Goal: Task Accomplishment & Management: Manage account settings

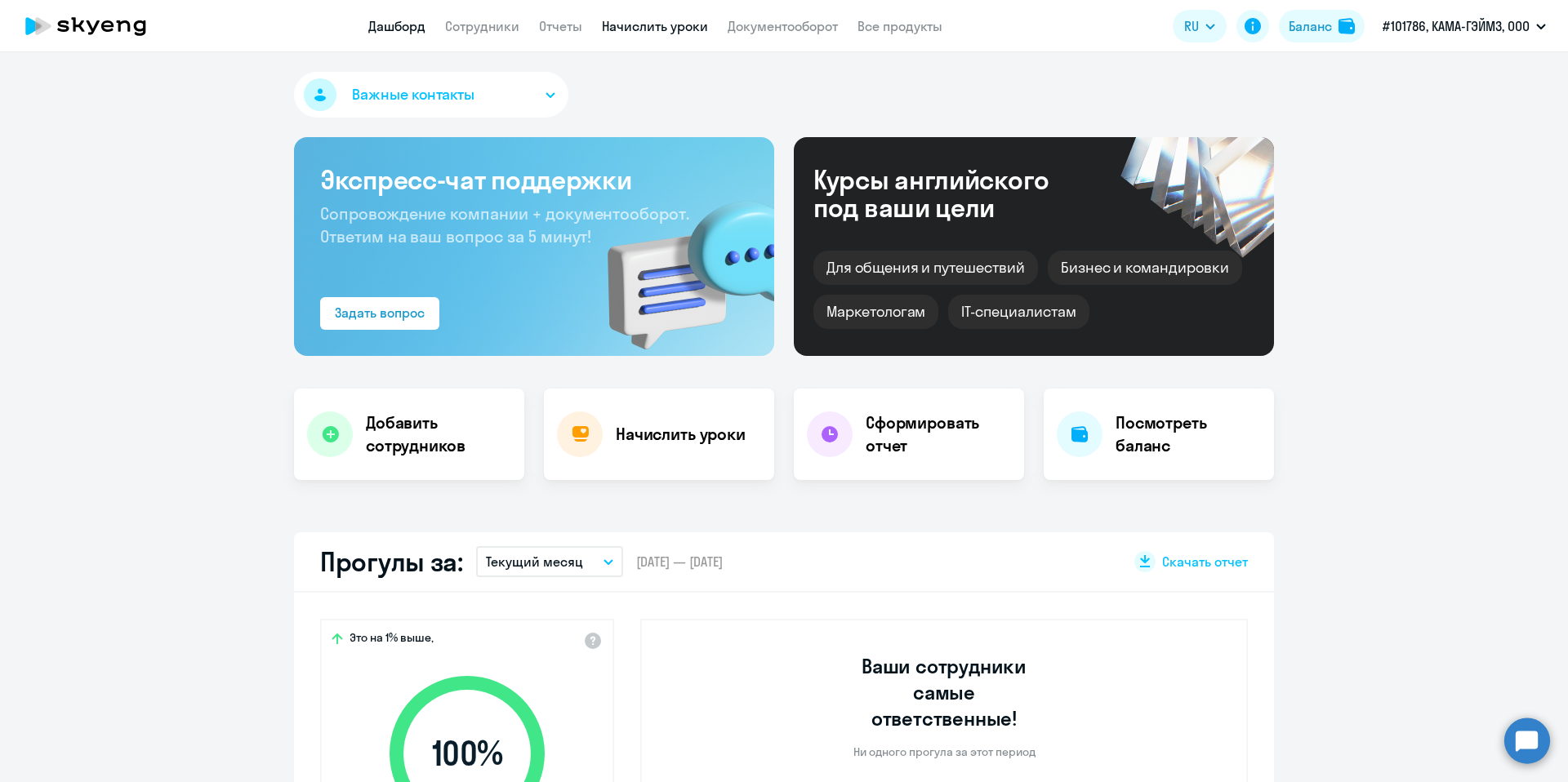
click at [653, 23] on link "Начислить уроки" at bounding box center [655, 26] width 106 height 16
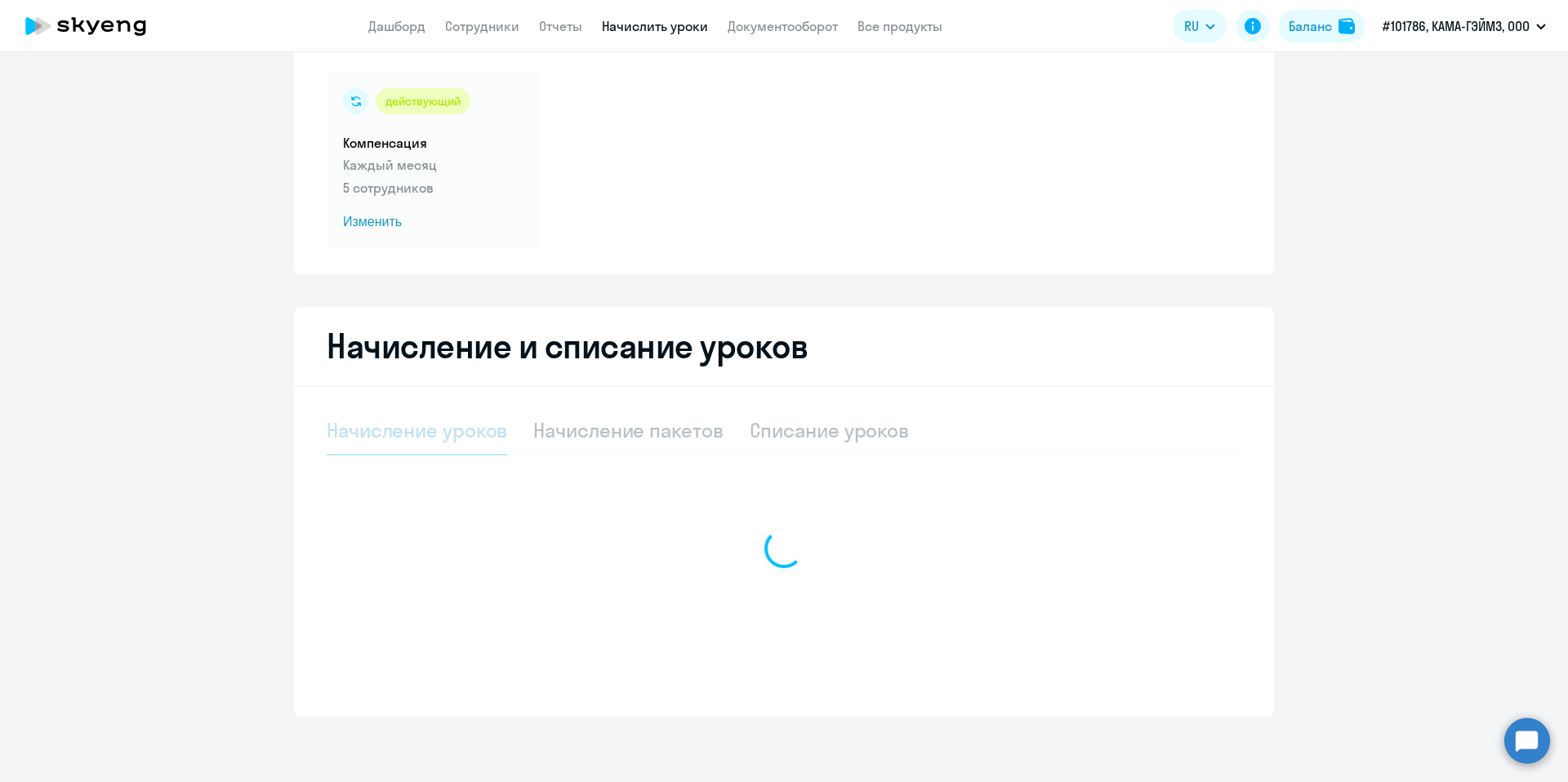
select select "10"
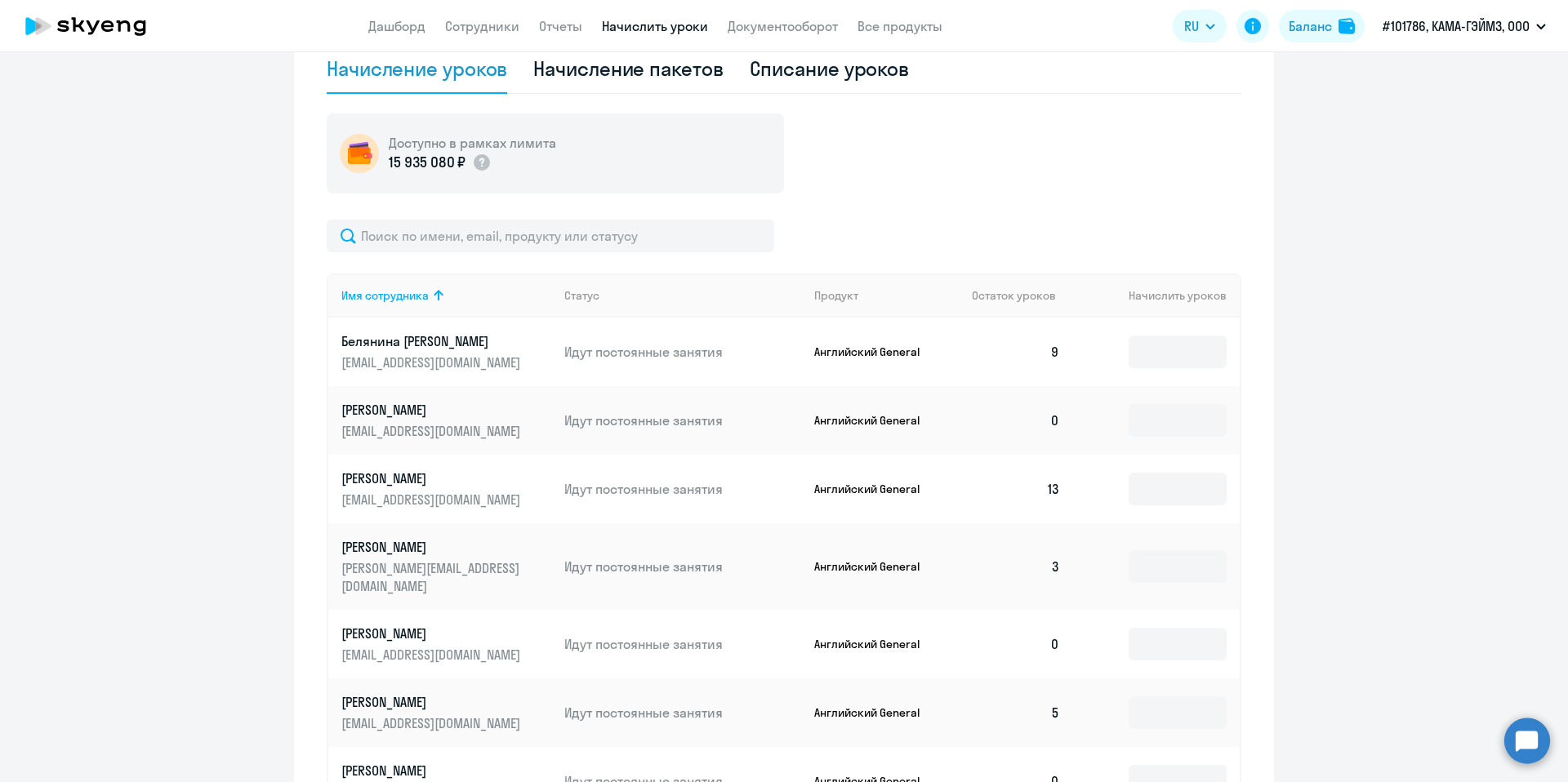
scroll to position [383, 0]
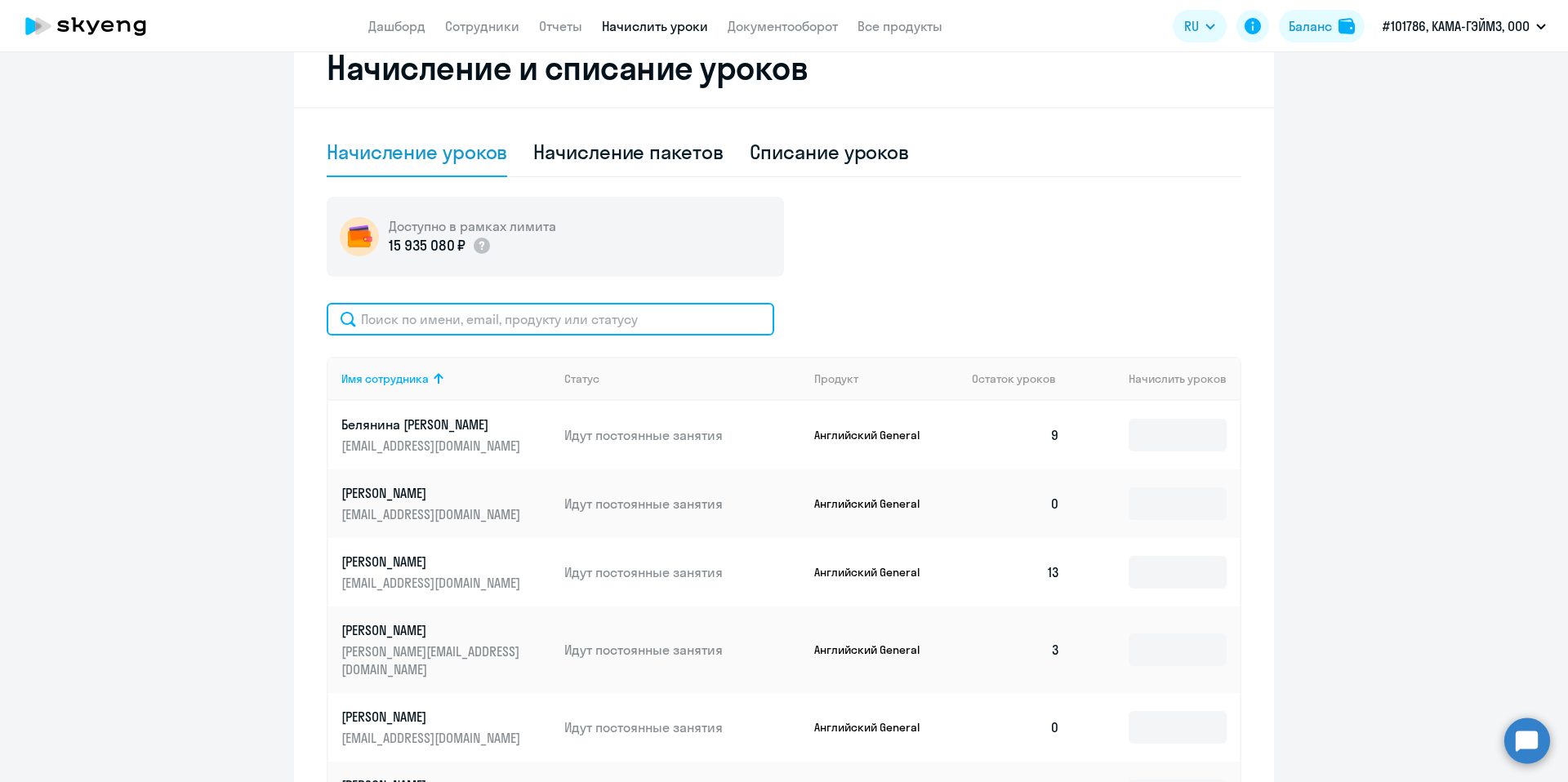
click at [627, 325] on input "text" at bounding box center [551, 319] width 447 height 33
click at [509, 329] on input "text" at bounding box center [551, 319] width 447 height 33
paste input "[PERSON_NAME]"
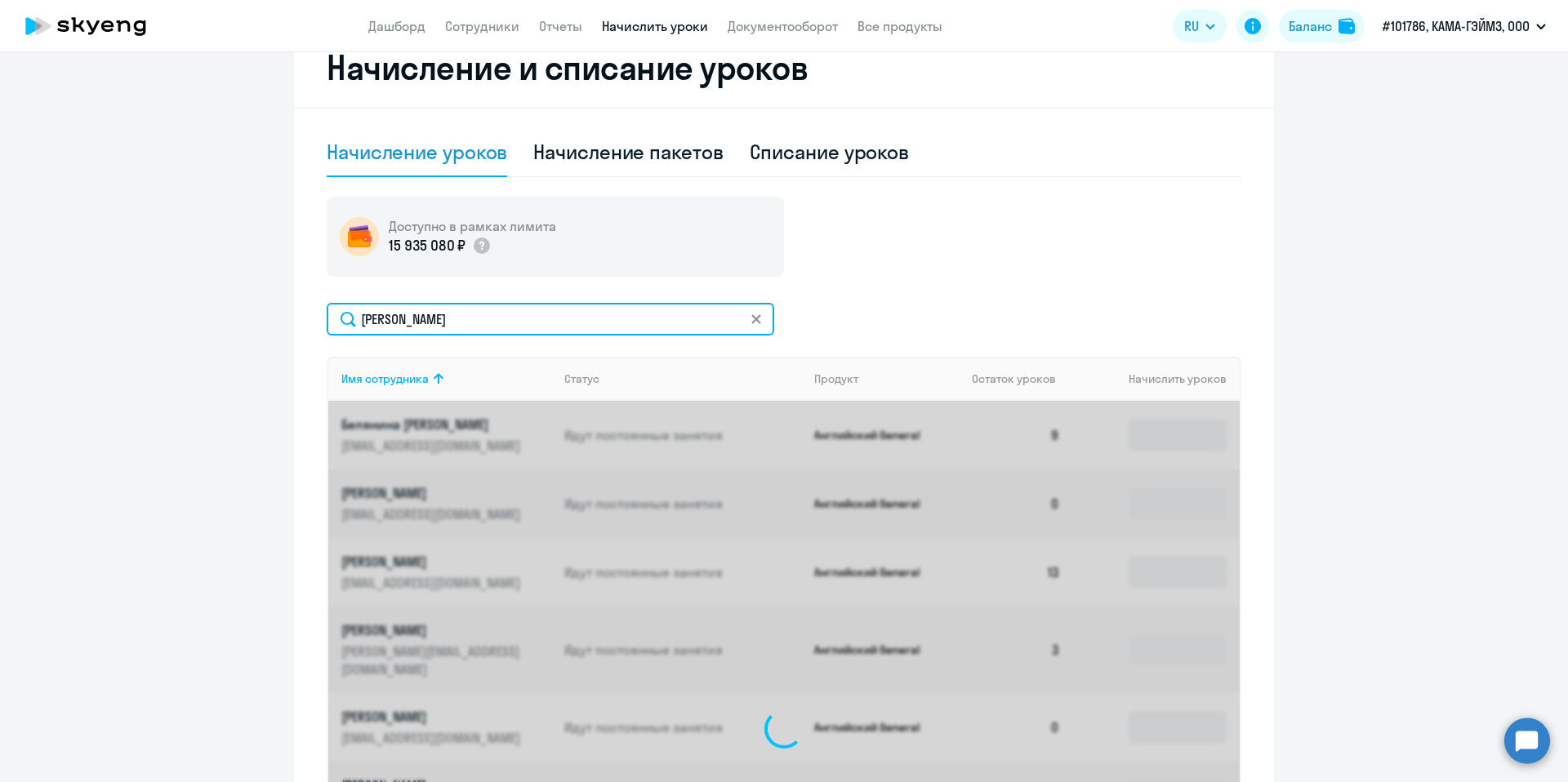
scroll to position [339, 0]
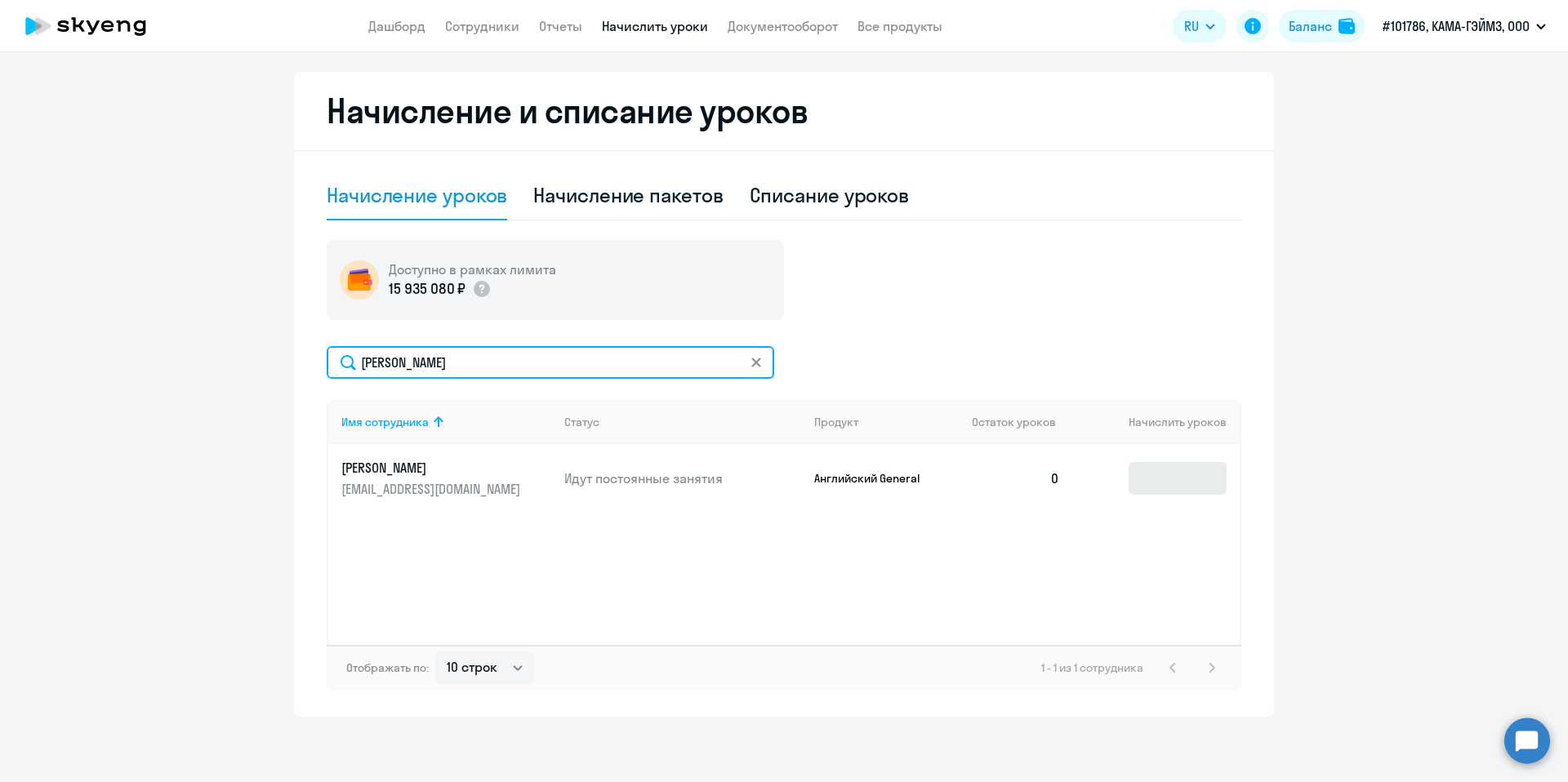
type input "[PERSON_NAME]"
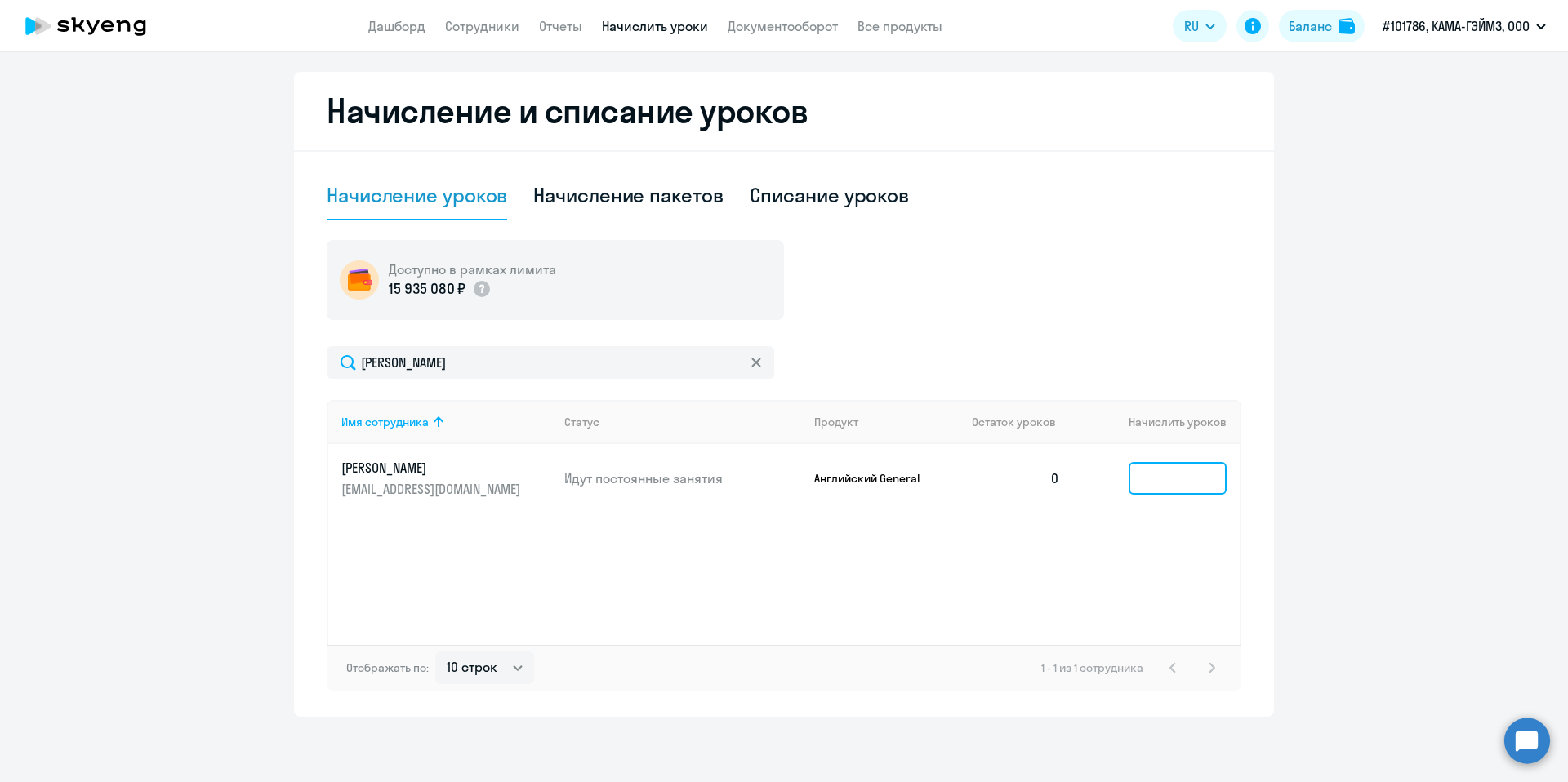
click at [1189, 487] on input at bounding box center [1177, 478] width 98 height 33
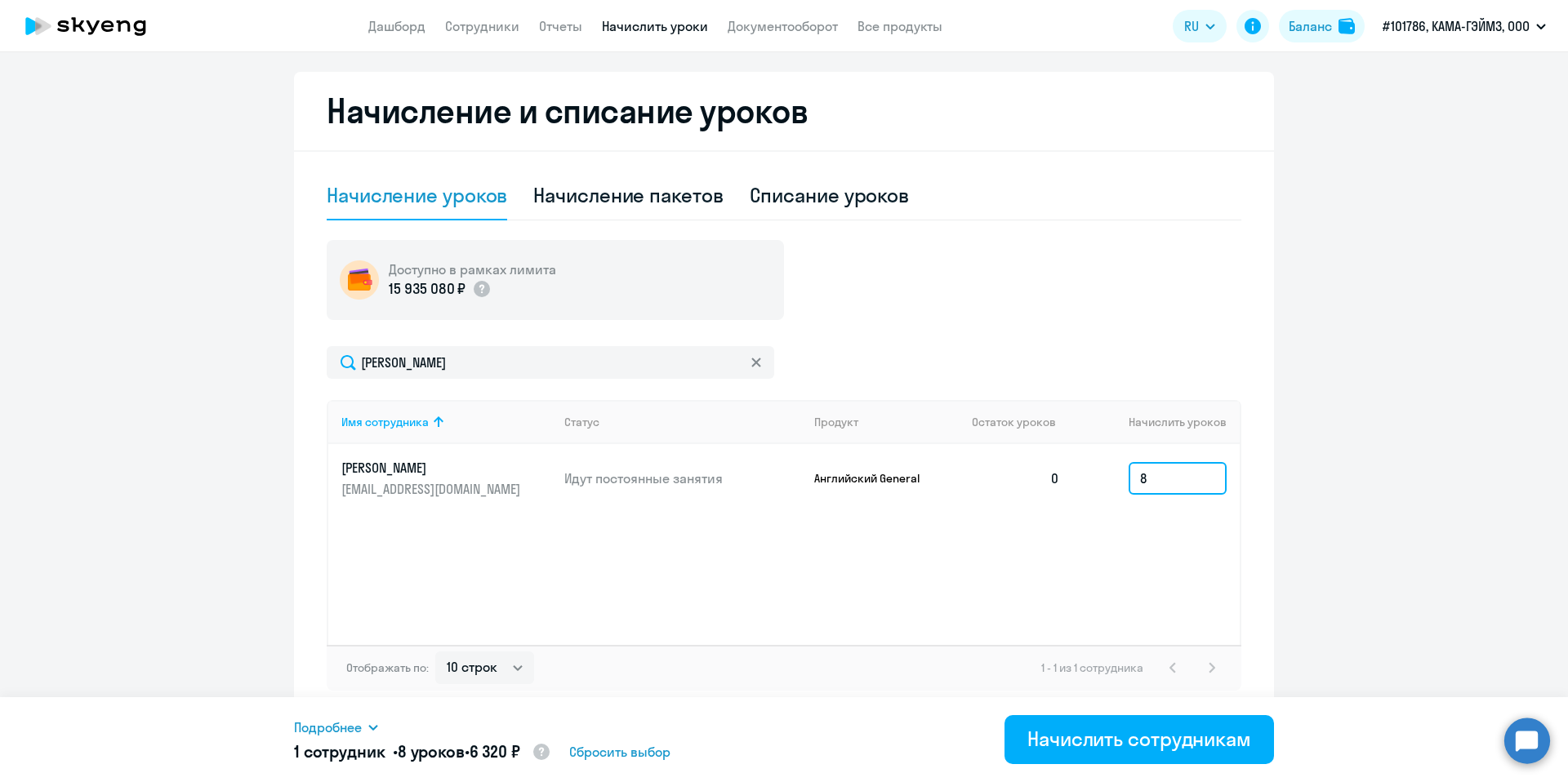
type input "8"
click at [633, 573] on div "Имя сотрудника Статус Продукт Остаток уроков Начислить уроков [PERSON_NAME] [EM…" at bounding box center [784, 523] width 914 height 245
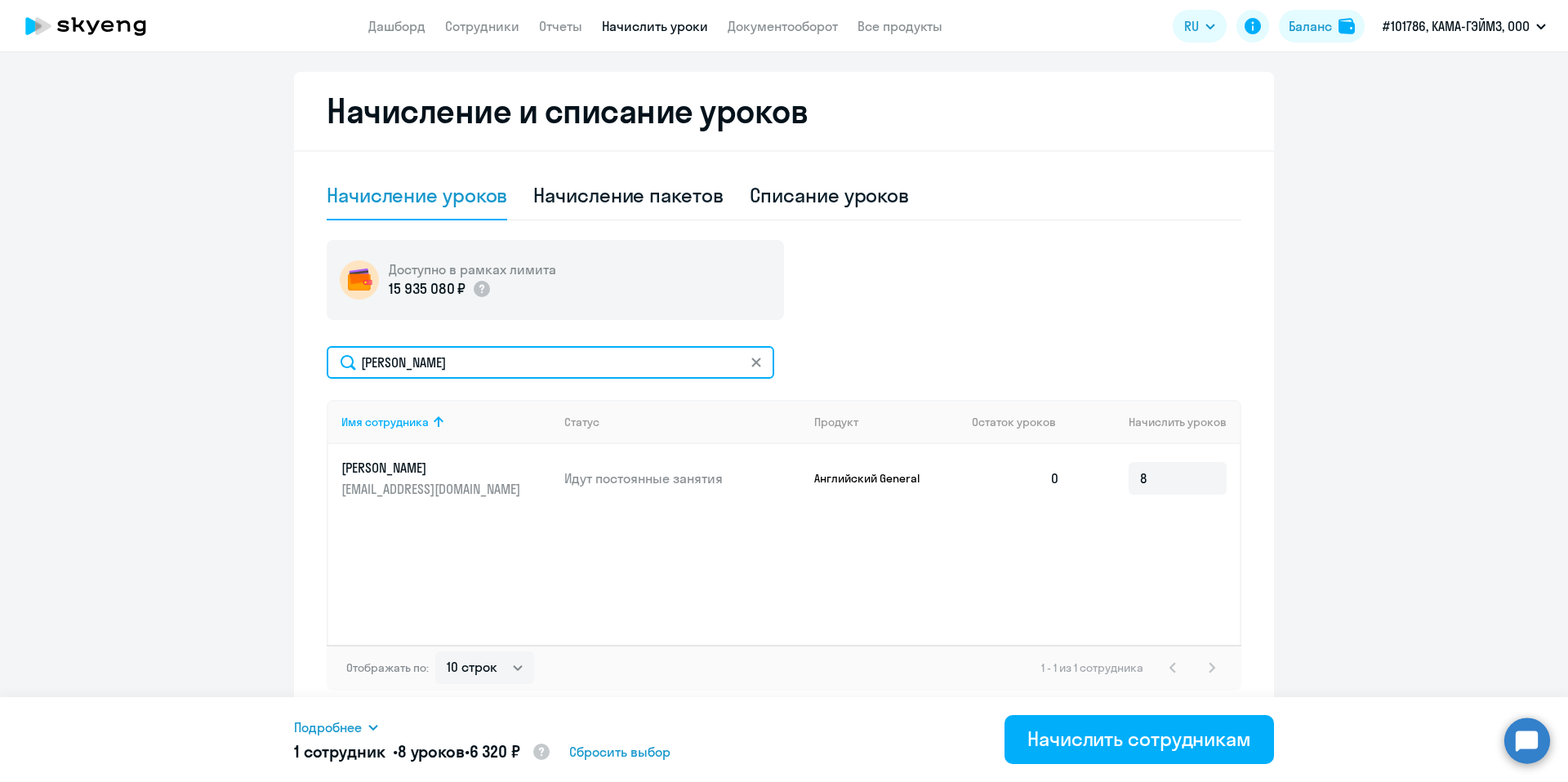
click at [496, 362] on input "[PERSON_NAME]" at bounding box center [551, 363] width 447 height 33
paste input "рузде"
type input "[PERSON_NAME]"
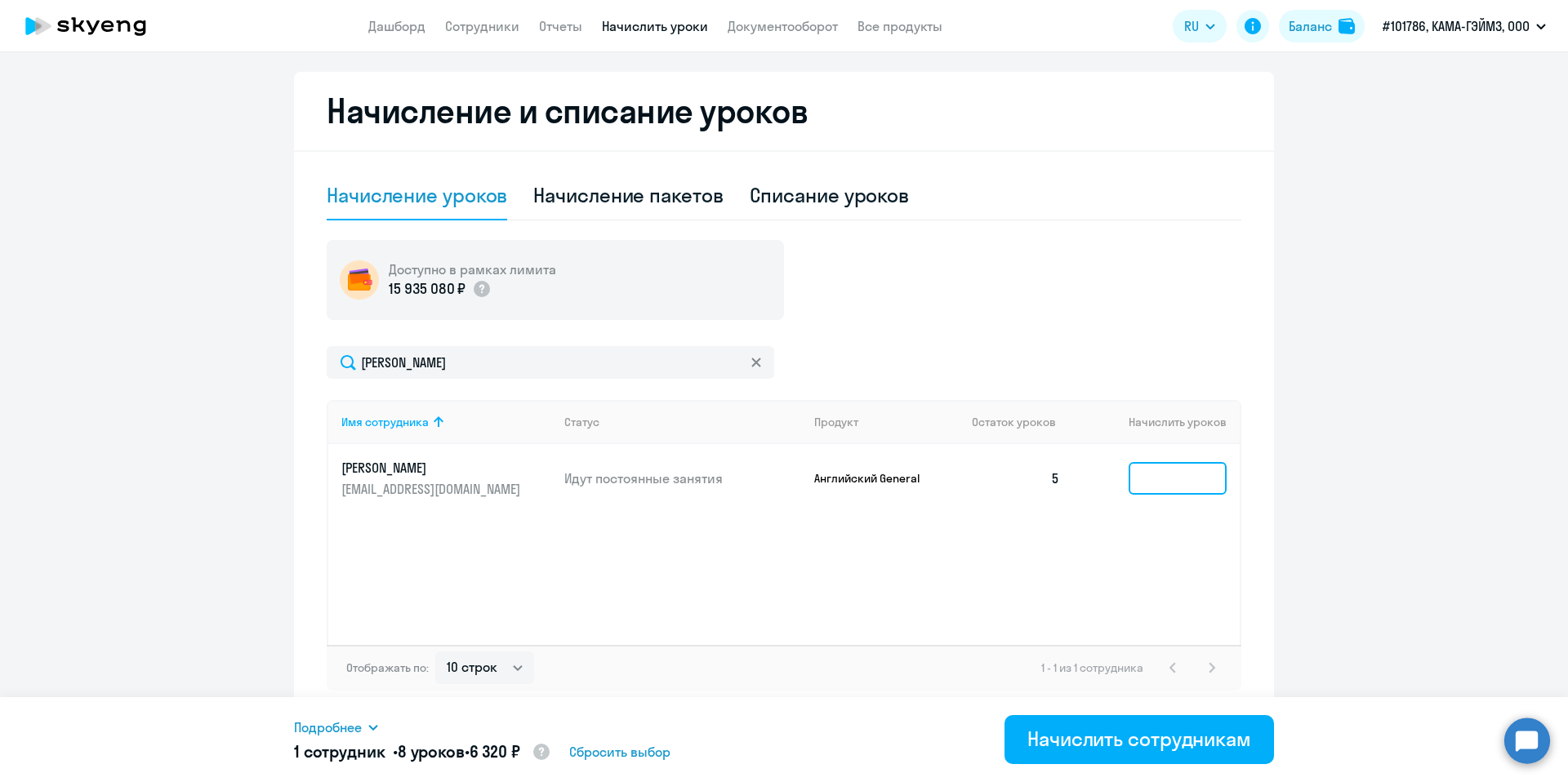
click at [1160, 484] on input at bounding box center [1177, 478] width 98 height 33
type input "3"
click at [1042, 534] on div "Имя сотрудника Статус Продукт Остаток уроков Начислить уроков [PERSON_NAME] [EM…" at bounding box center [784, 523] width 914 height 245
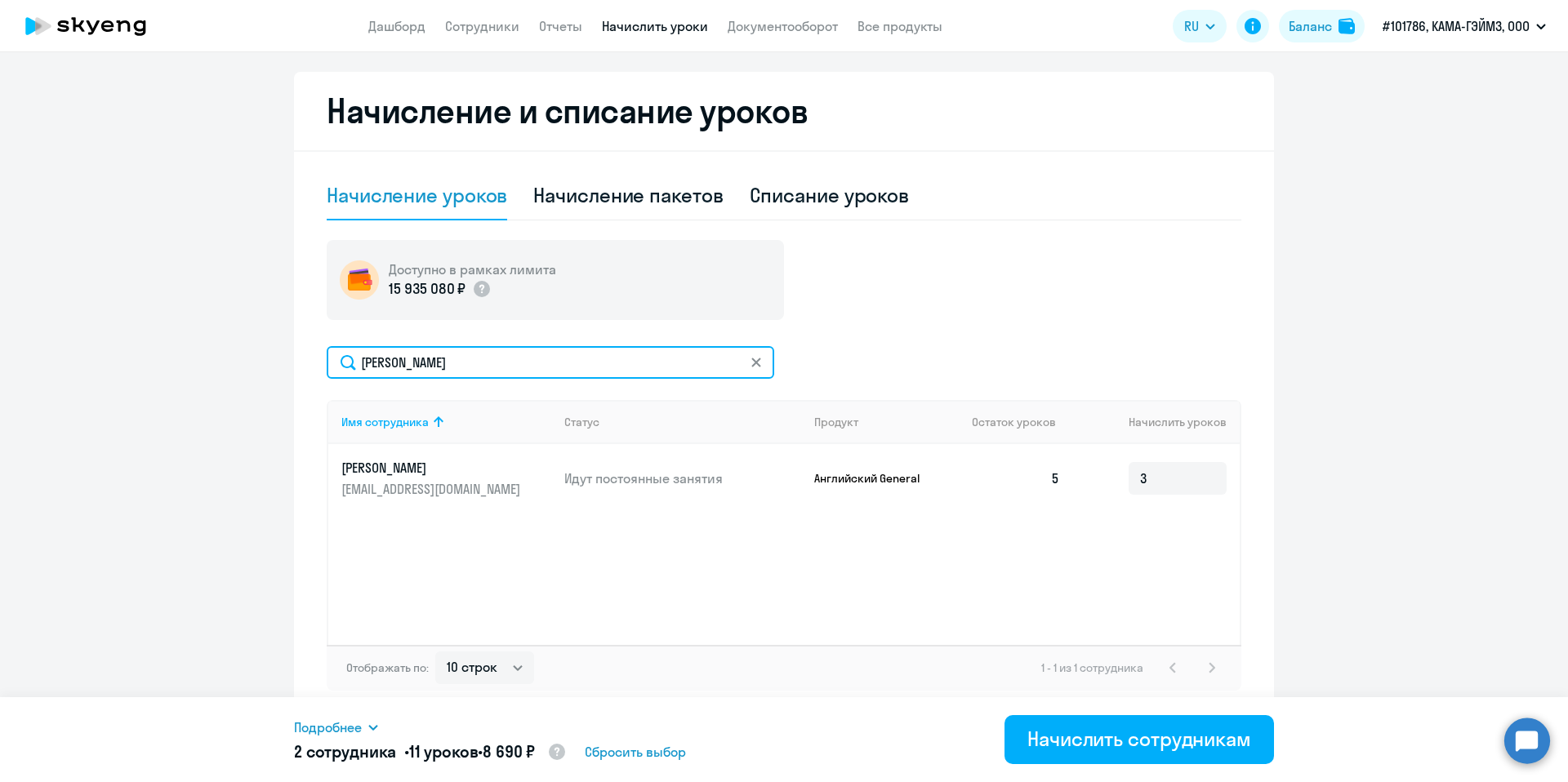
click at [450, 368] on input "[PERSON_NAME]" at bounding box center [551, 363] width 447 height 33
paste input "с"
type input "[PERSON_NAME]"
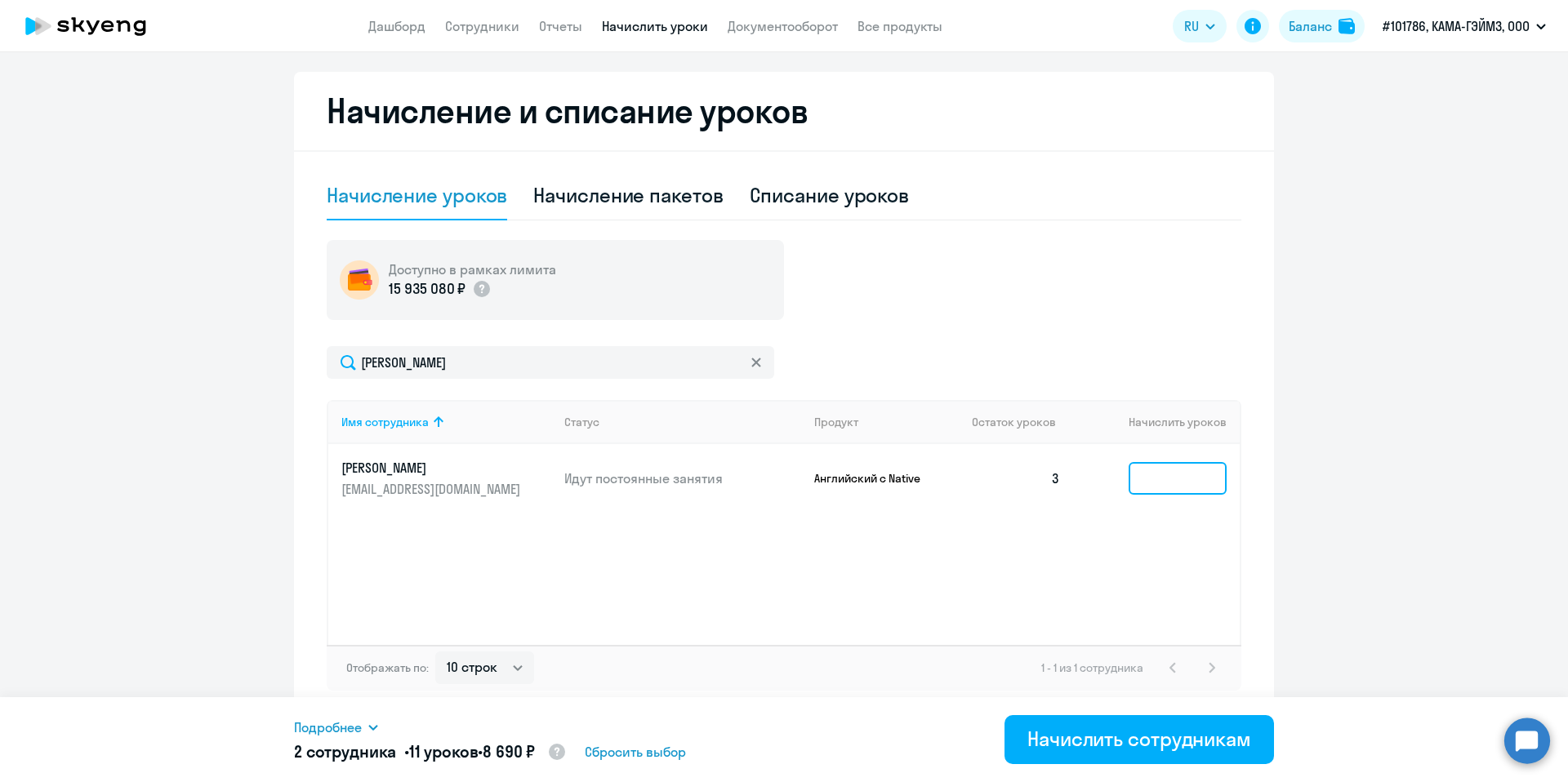
click at [1176, 468] on input at bounding box center [1177, 478] width 98 height 33
type input "5"
click at [1026, 579] on div "Имя сотрудника Статус Продукт Остаток уроков Начислить уроков [PERSON_NAME] [EM…" at bounding box center [784, 523] width 914 height 245
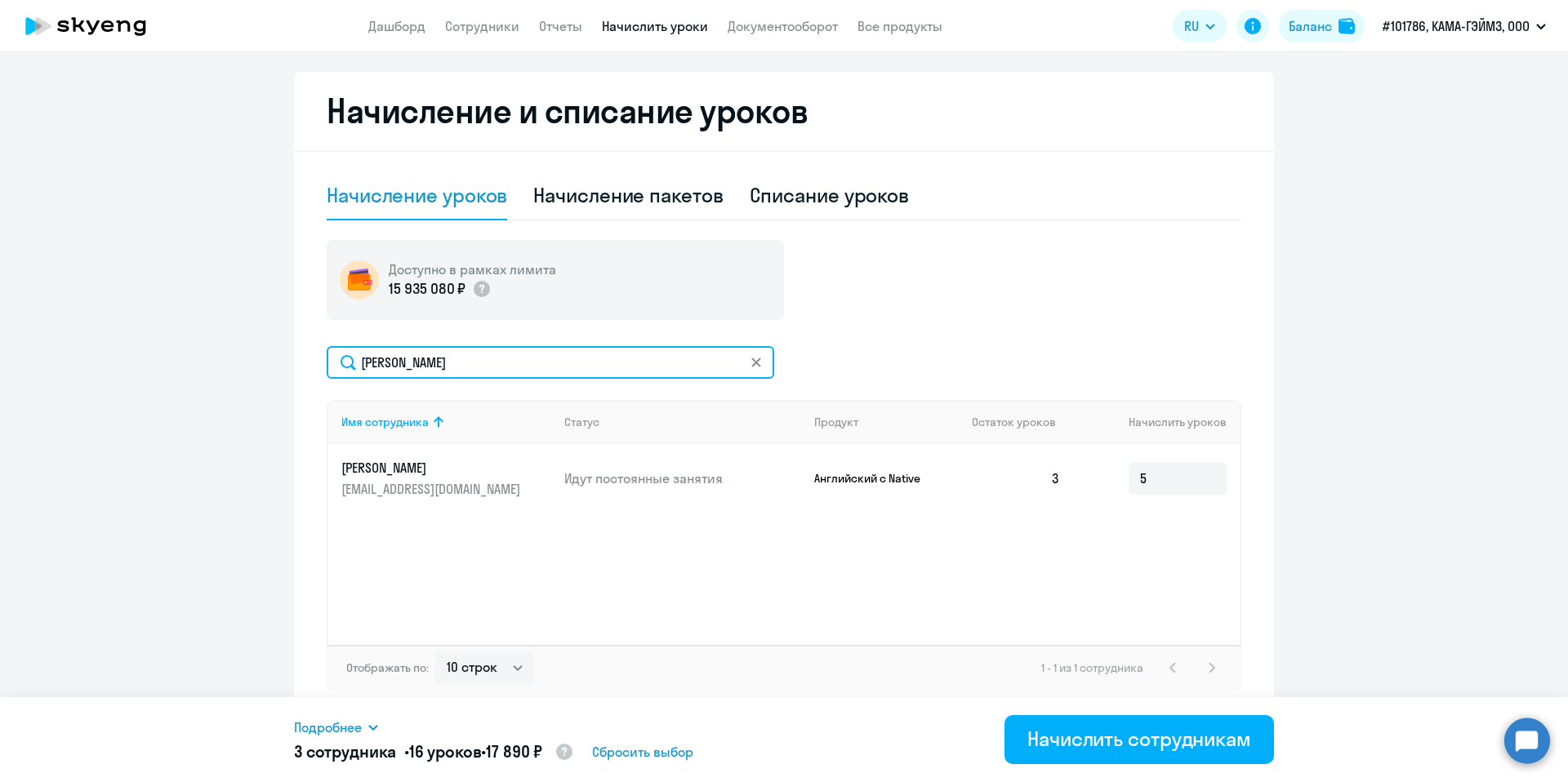
click at [467, 368] on input "[PERSON_NAME]" at bounding box center [551, 363] width 447 height 33
paste input "лисе"
type input "[PERSON_NAME]"
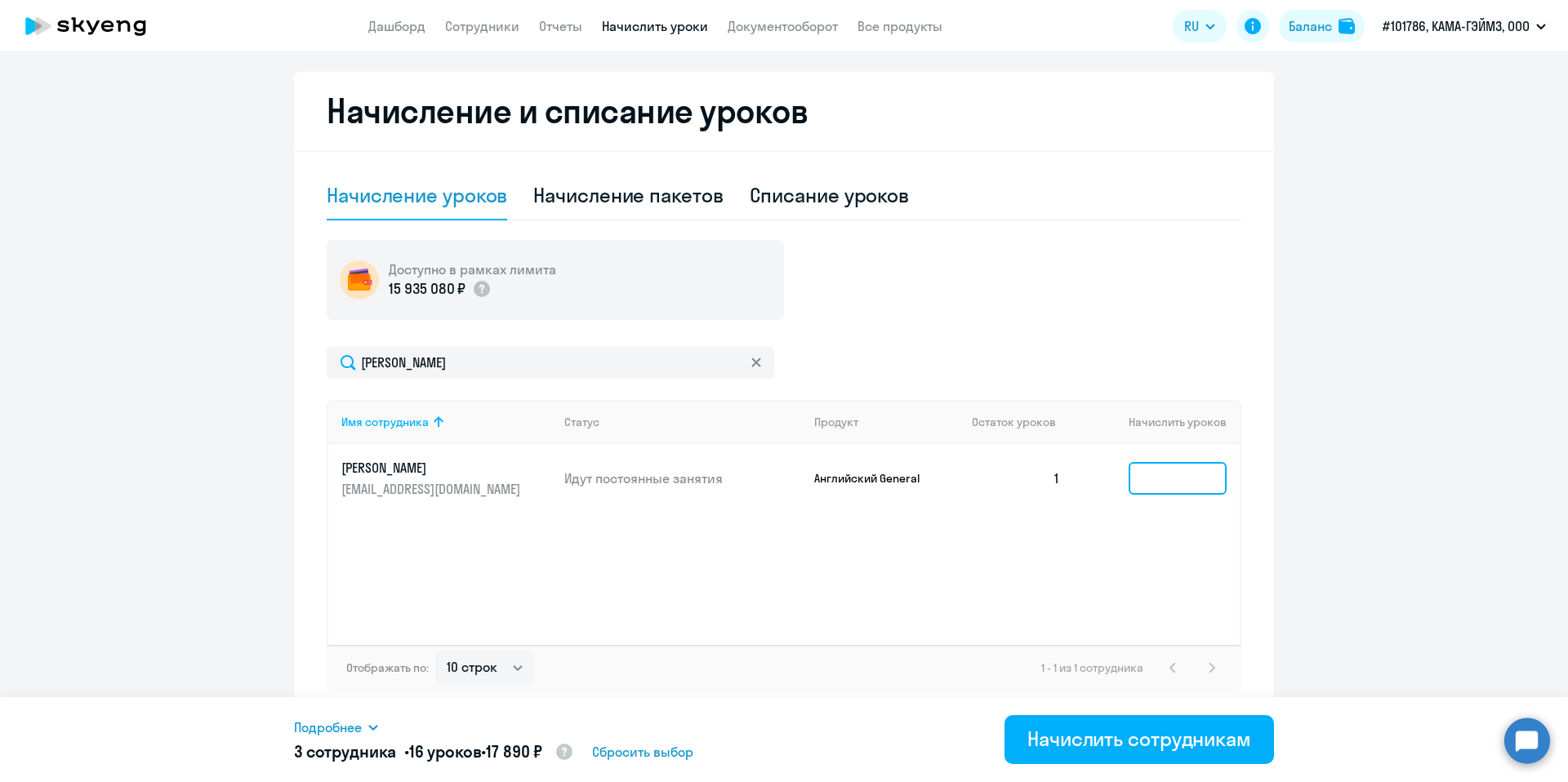
click at [1159, 486] on input at bounding box center [1177, 478] width 98 height 33
type input "7"
click at [873, 550] on div "Имя сотрудника Статус Продукт Остаток уроков [PERSON_NAME] уроков [PERSON_NAME]…" at bounding box center [784, 523] width 914 height 245
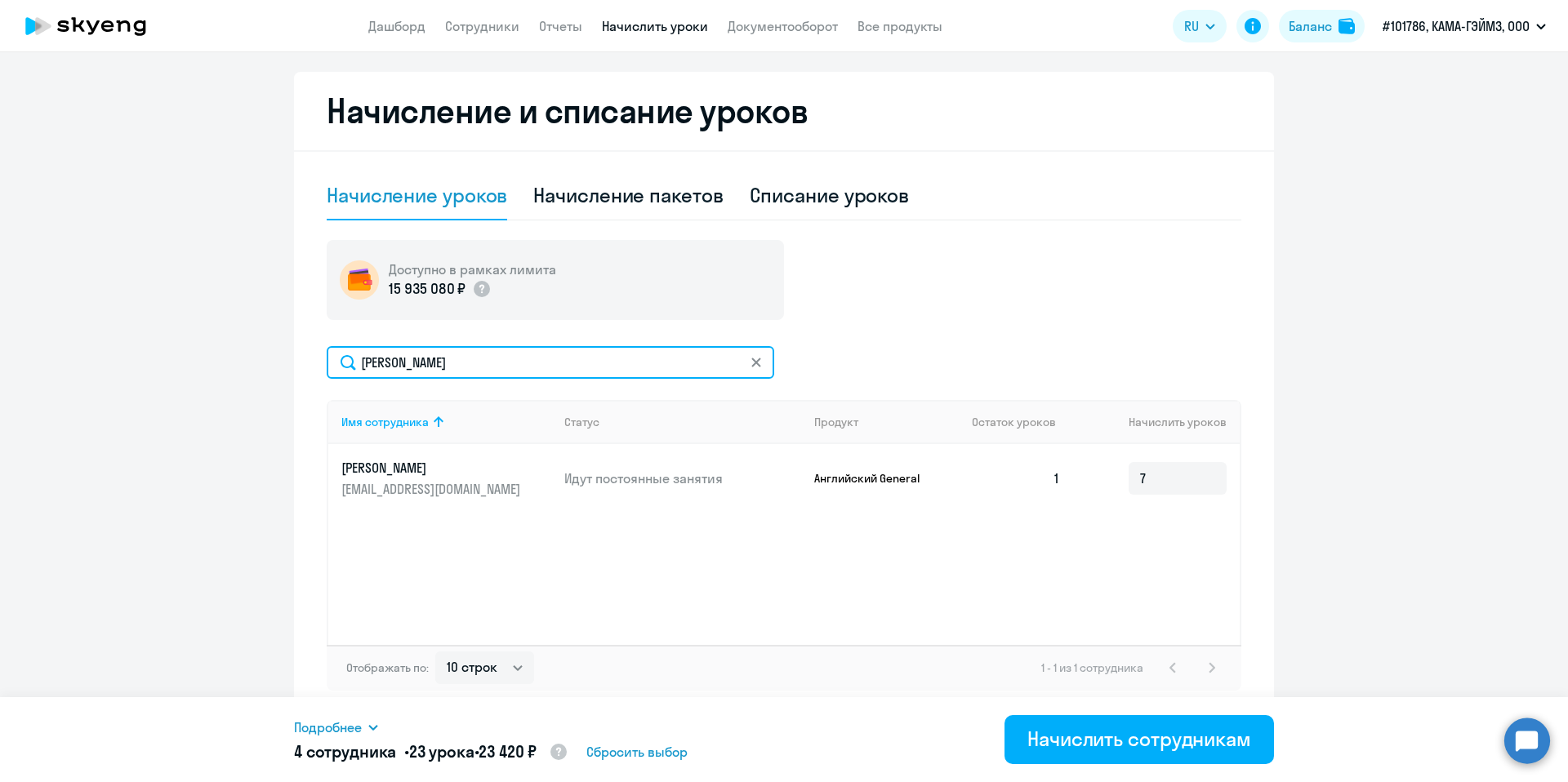
click at [418, 355] on input "[PERSON_NAME]" at bounding box center [551, 363] width 447 height 33
paste input "узнецова"
type input "[PERSON_NAME]"
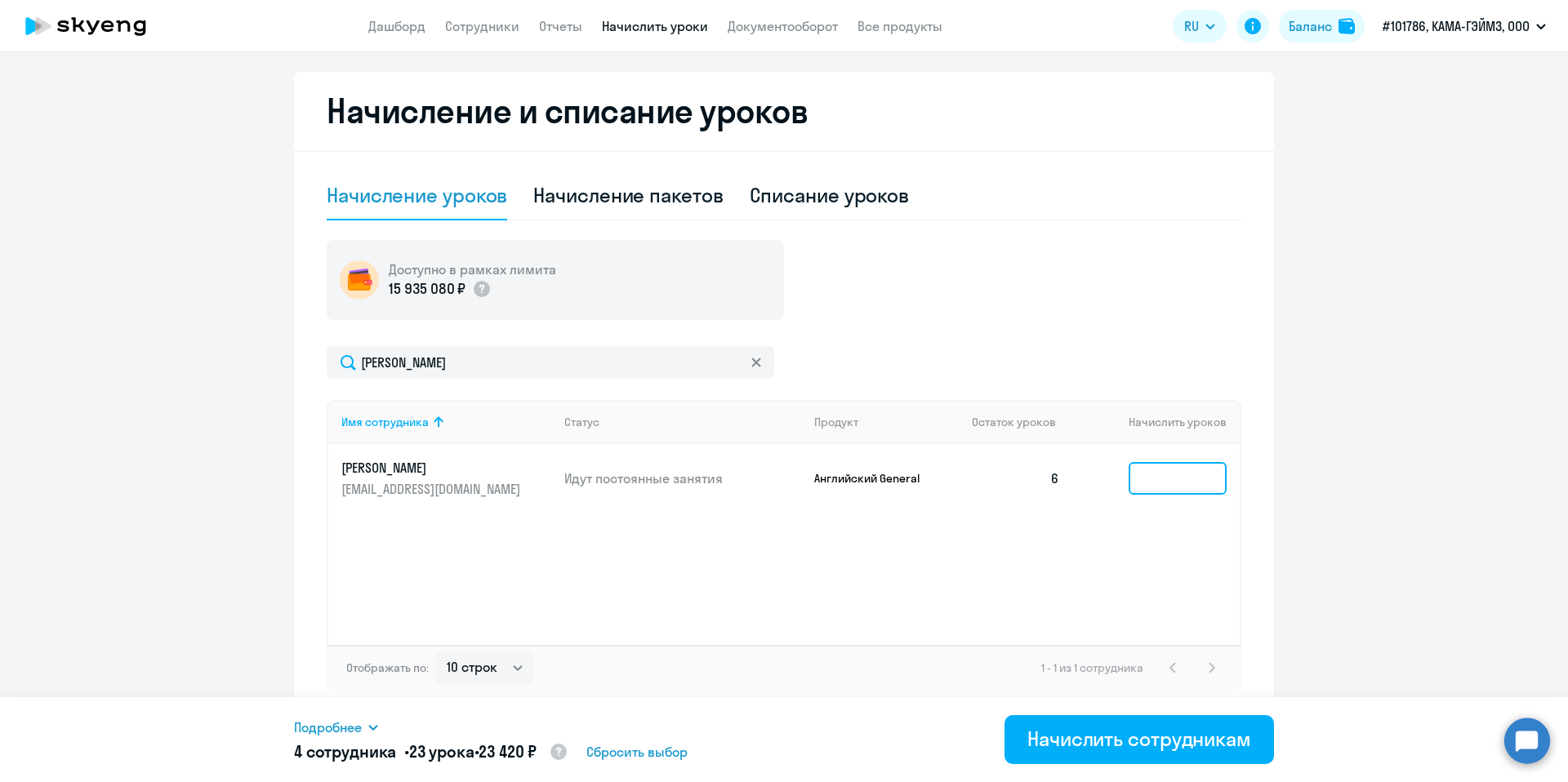
click at [1164, 485] on input at bounding box center [1177, 478] width 98 height 33
type input "2"
click at [1026, 563] on div "Имя сотрудника Статус Продукт Остаток уроков [PERSON_NAME] уроков [PERSON_NAME]…" at bounding box center [784, 523] width 914 height 245
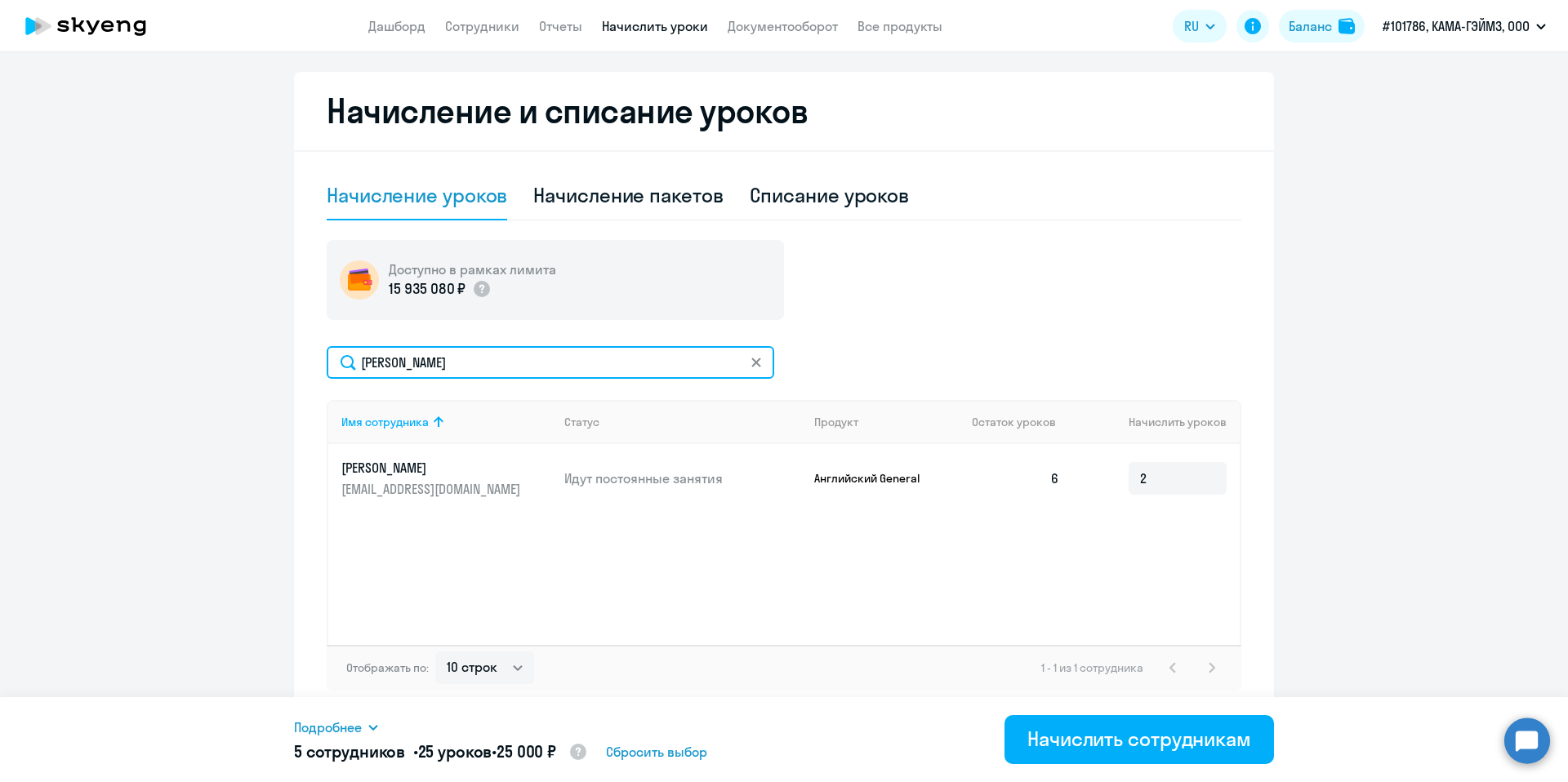
click at [491, 358] on input "[PERSON_NAME]" at bounding box center [551, 363] width 447 height 33
paste input "илевская"
type input "[PERSON_NAME]"
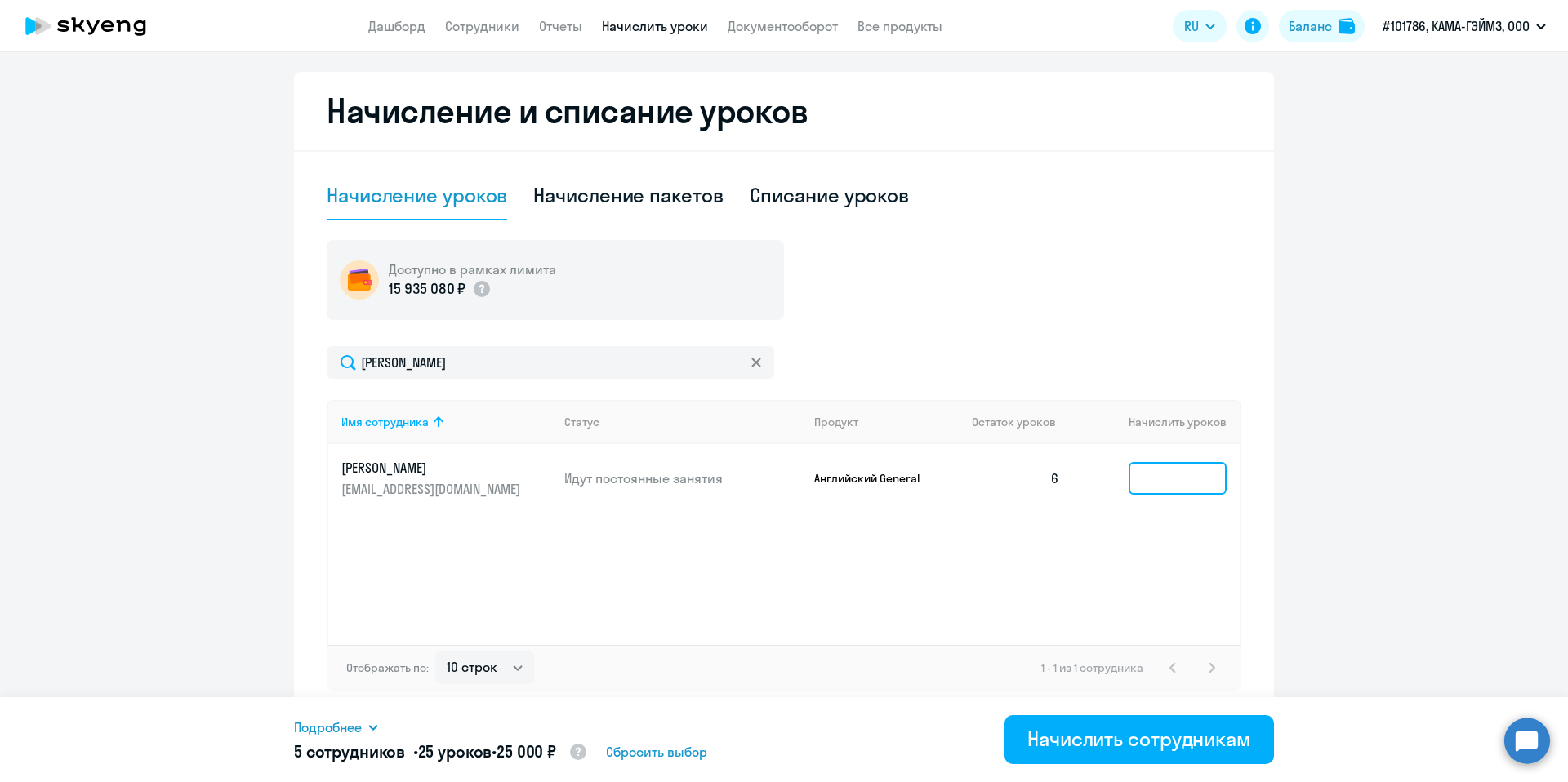
click at [1162, 478] on input at bounding box center [1177, 478] width 98 height 33
type input "2"
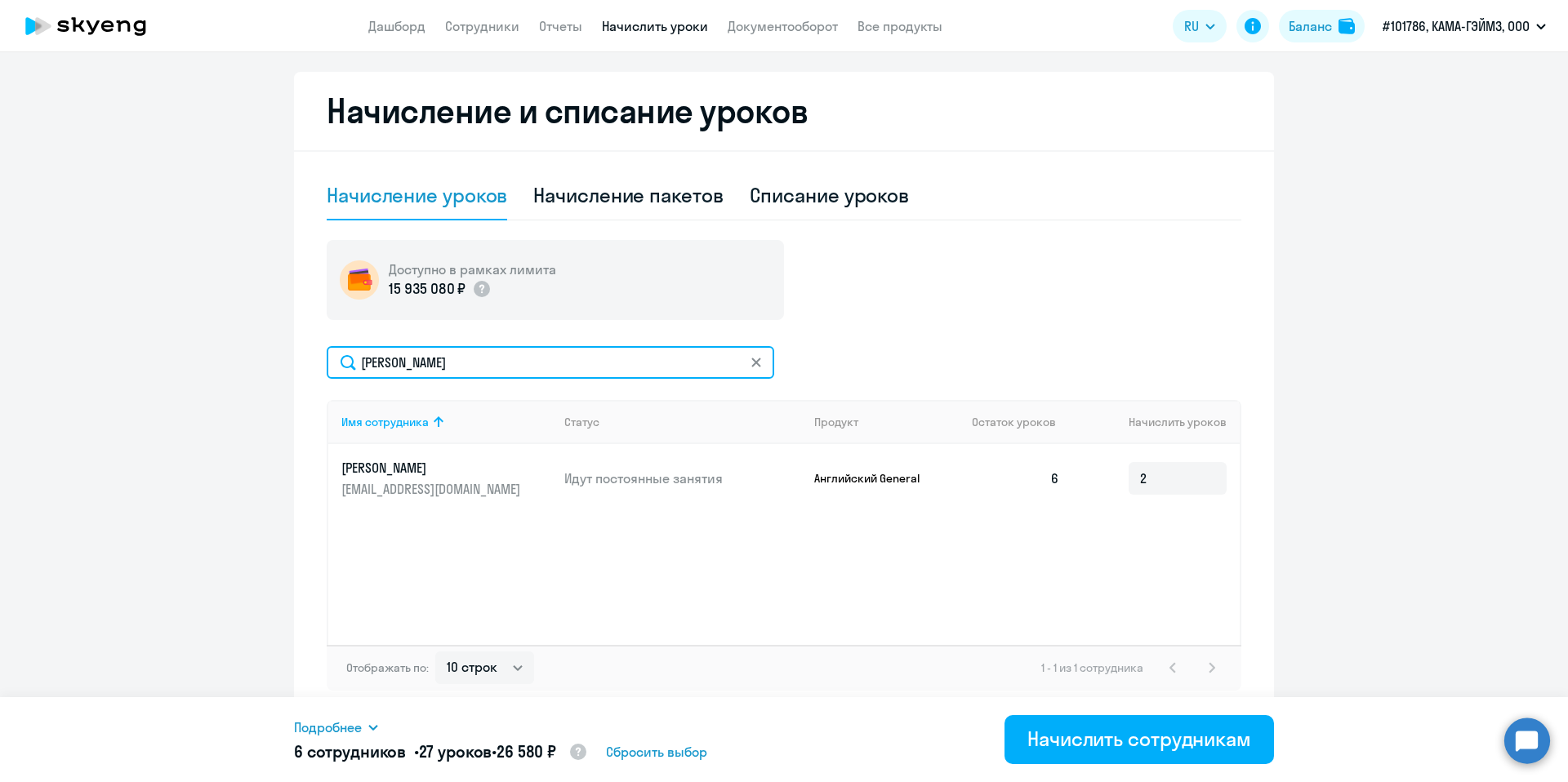
click at [428, 370] on input "[PERSON_NAME]" at bounding box center [551, 363] width 447 height 33
paste input "наем"
type input "Монаем"
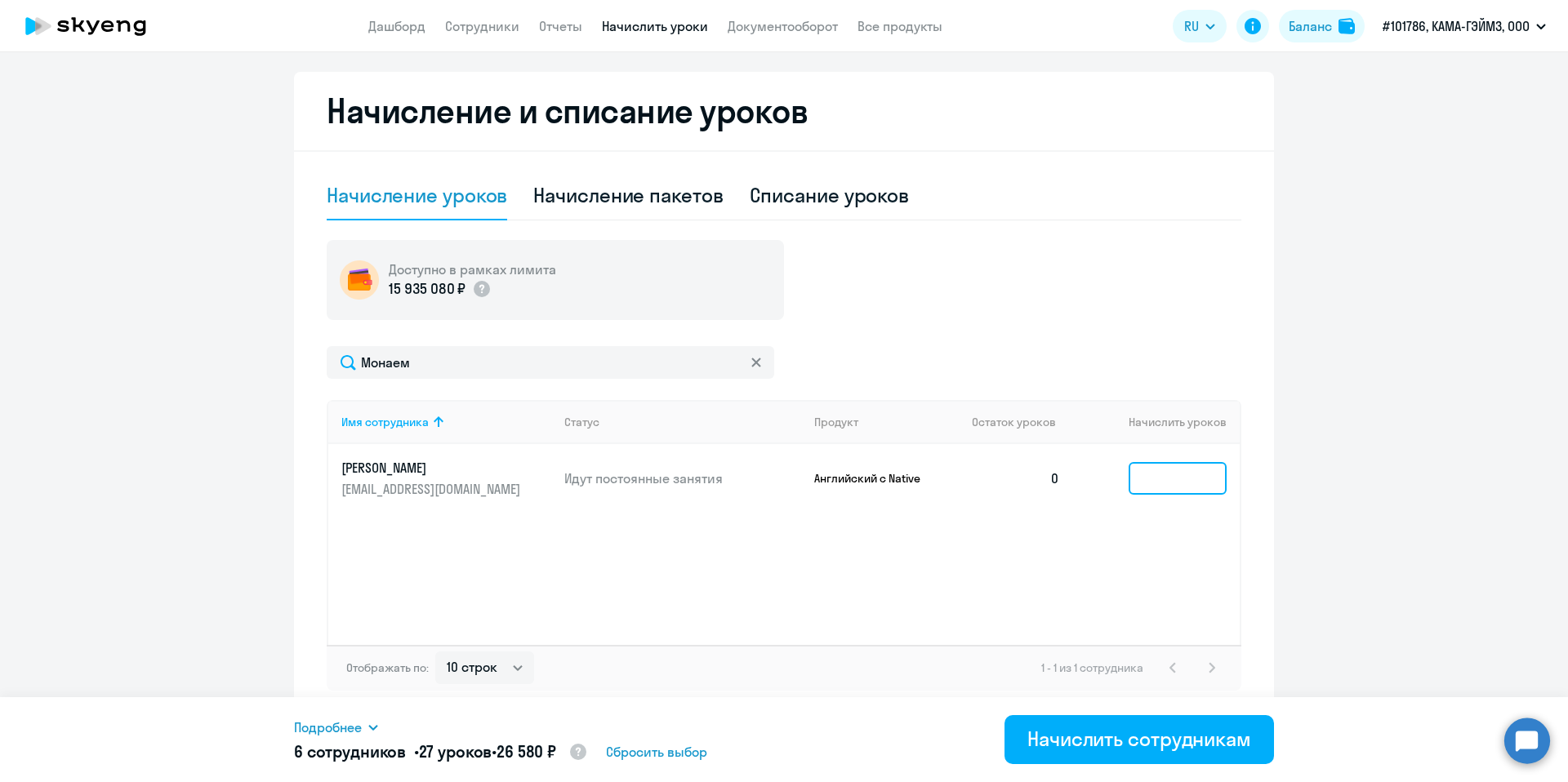
click at [1158, 479] on input at bounding box center [1177, 478] width 98 height 33
type input "8"
click at [1079, 545] on div "Имя сотрудника Статус Продукт Остаток уроков Начислить уроков [PERSON_NAME] [EM…" at bounding box center [784, 523] width 914 height 245
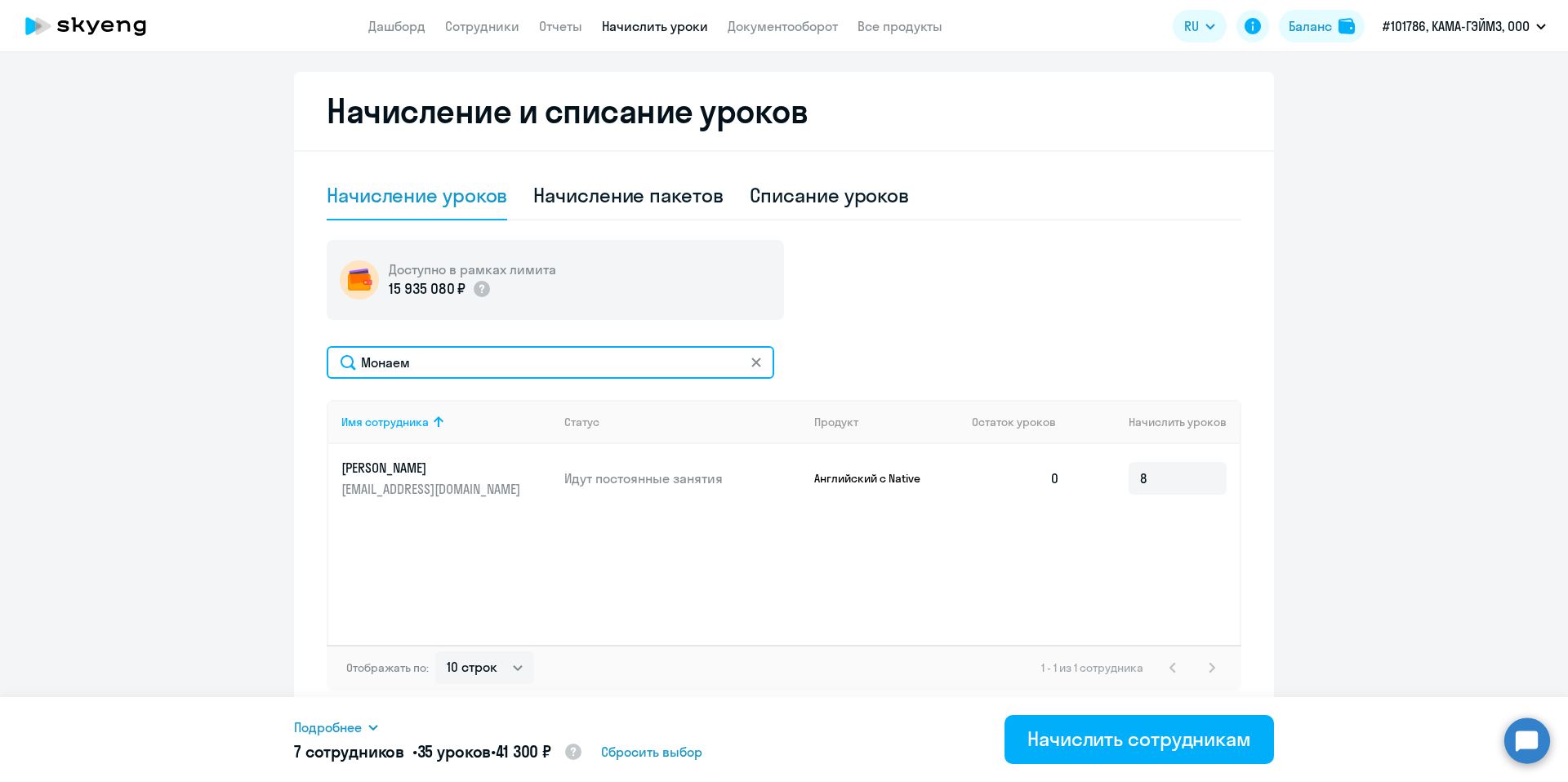
click at [468, 368] on input "Монаем" at bounding box center [551, 363] width 447 height 33
paste input "айдёнова"
type input "[PERSON_NAME]"
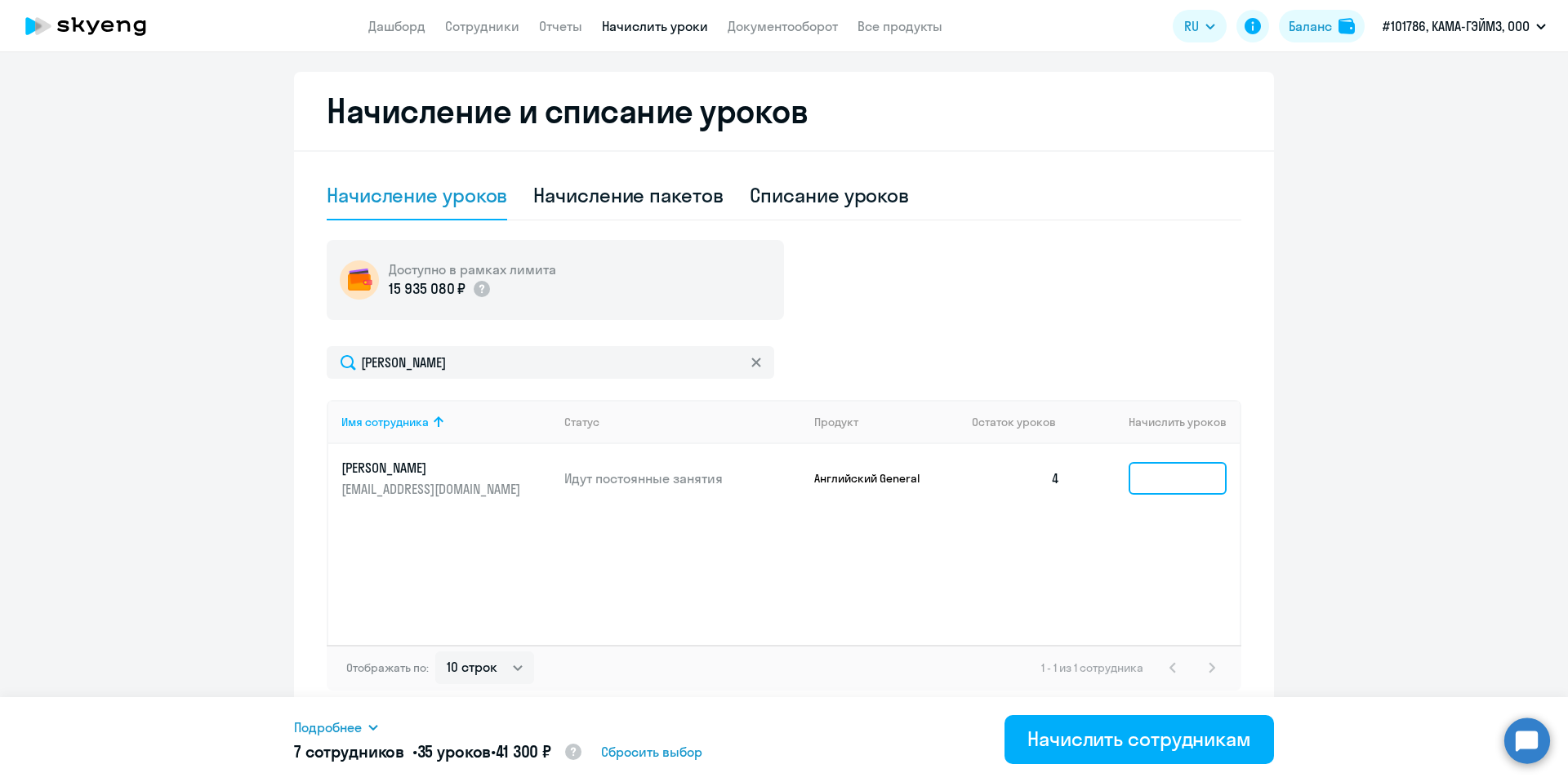
click at [1147, 476] on input at bounding box center [1177, 478] width 98 height 33
type input "4"
click at [928, 605] on div "Имя сотрудника Статус Продукт Остаток уроков [PERSON_NAME] уроков [PERSON_NAME]…" at bounding box center [784, 523] width 914 height 245
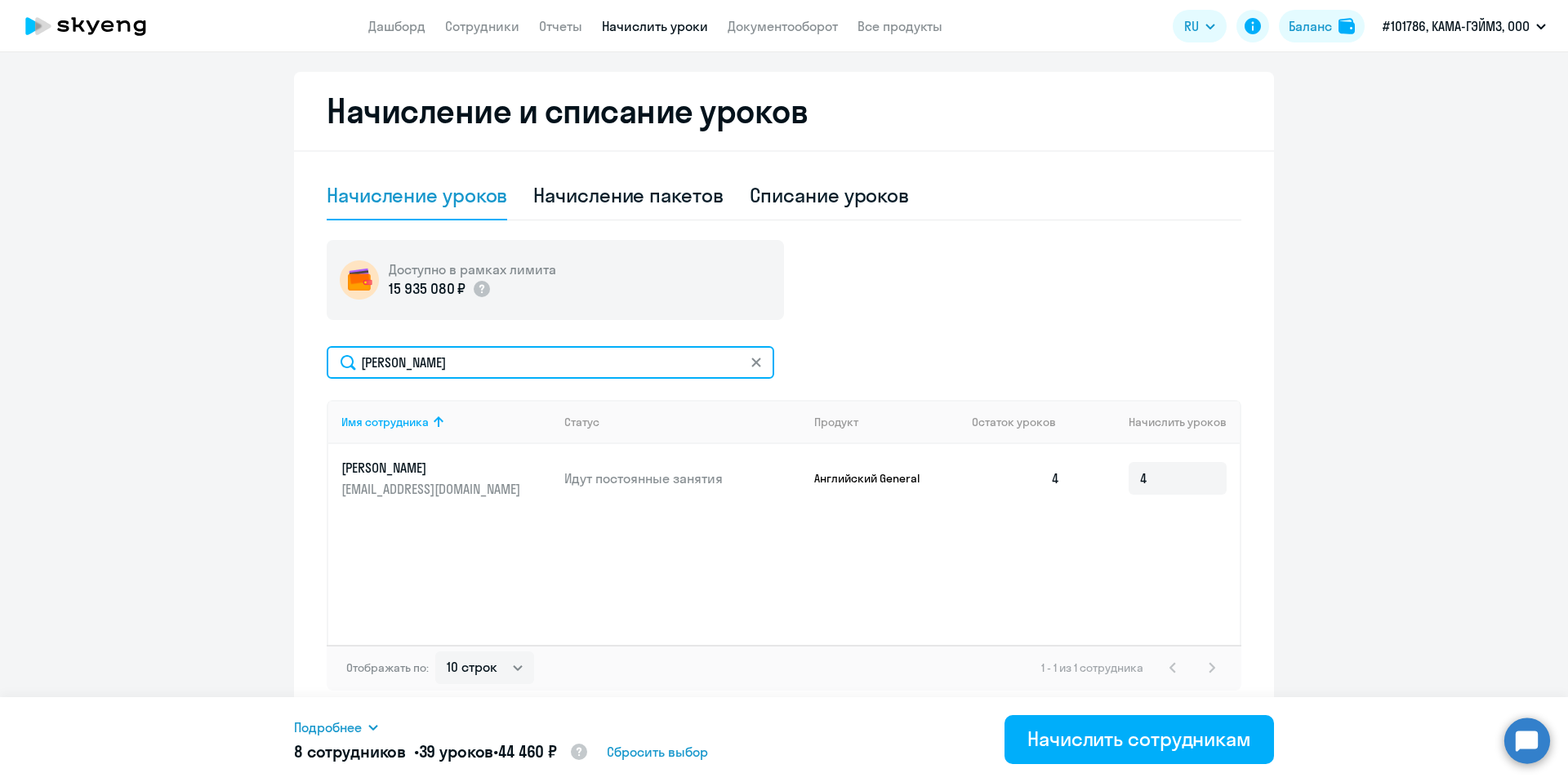
click at [424, 370] on input "[PERSON_NAME]" at bounding box center [551, 363] width 447 height 33
paste input "дожогин"
type input "Недожогин"
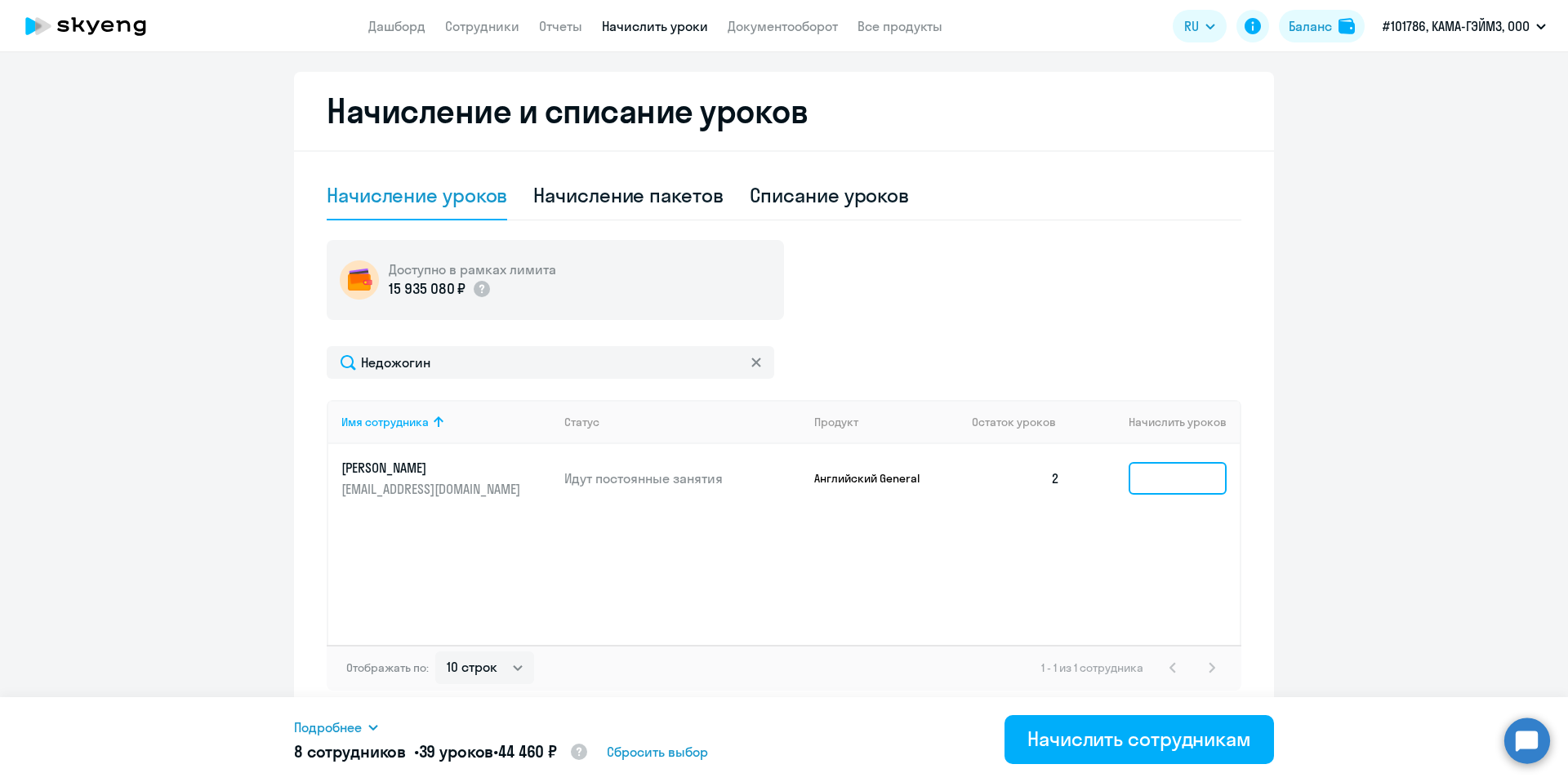
click at [1175, 482] on input at bounding box center [1177, 478] width 98 height 33
type input "6"
click at [945, 544] on div "Имя сотрудника Статус Продукт Остаток уроков Начислить уроков [PERSON_NAME] [PE…" at bounding box center [784, 523] width 914 height 245
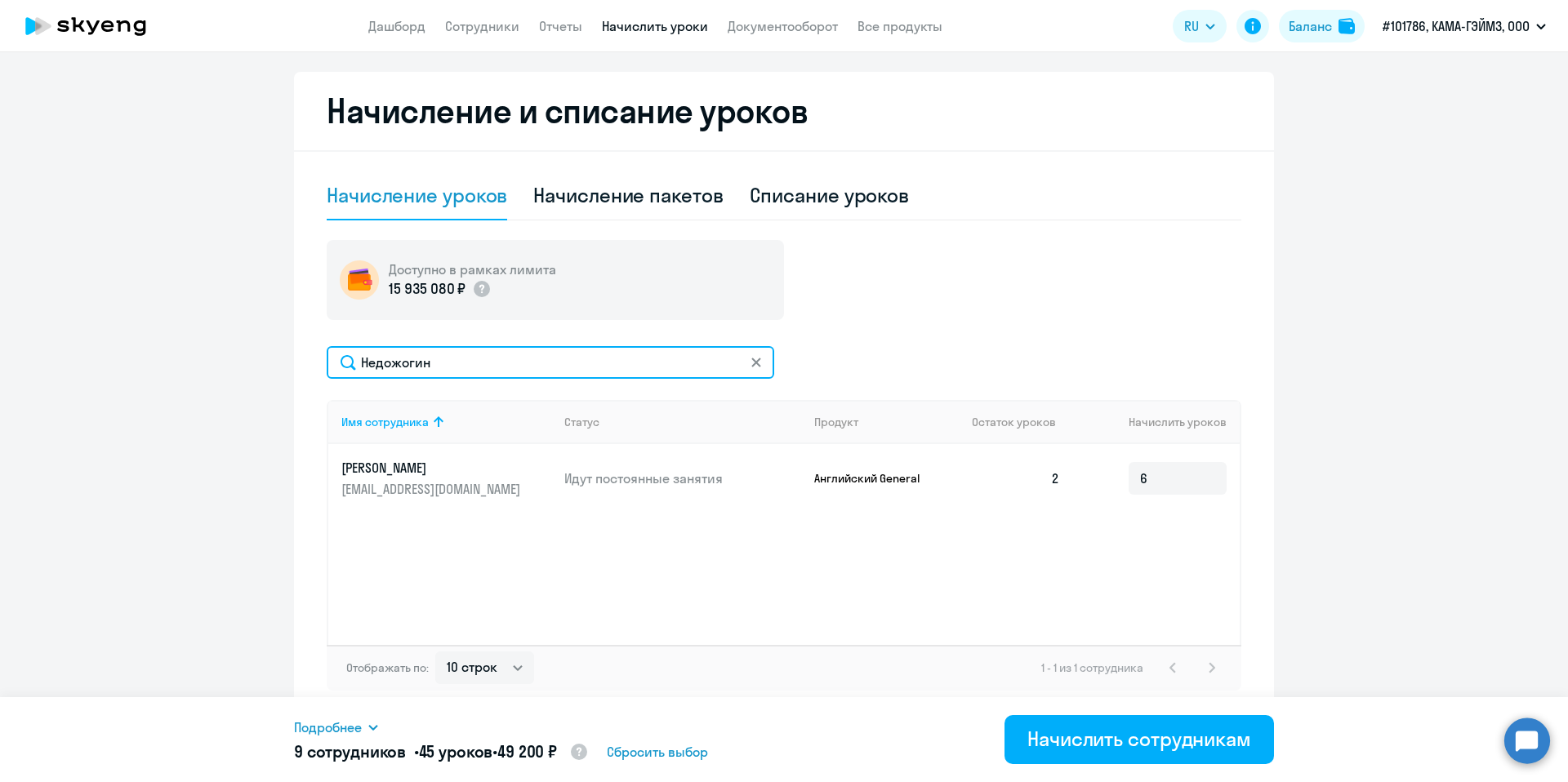
click at [450, 361] on input "Недожогин" at bounding box center [551, 363] width 447 height 33
paste input "викова"
type input "[PERSON_NAME]"
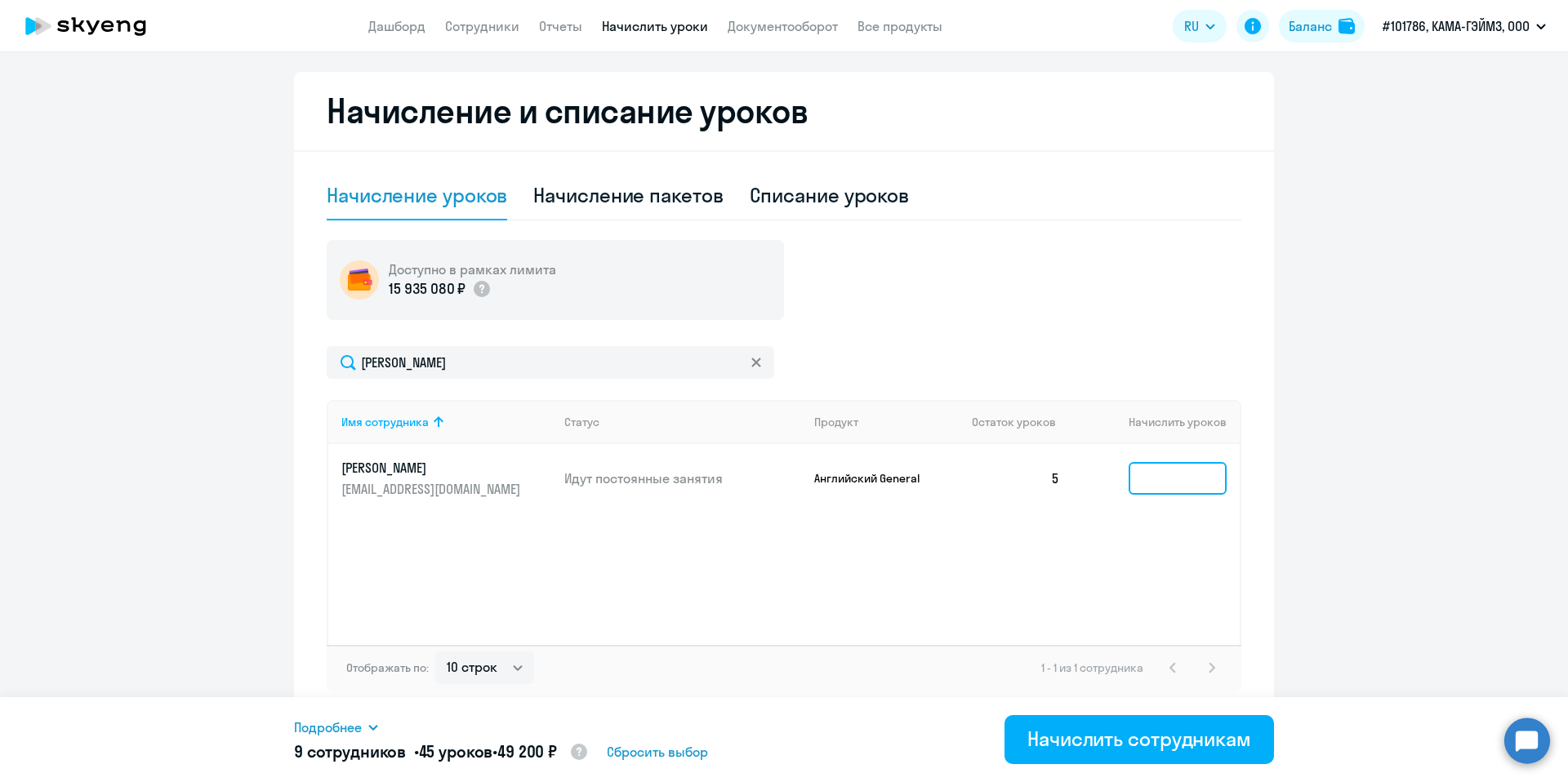
click at [1146, 482] on input at bounding box center [1177, 478] width 98 height 33
type input "3"
click at [912, 573] on div "Имя сотрудника Статус Продукт Остаток уроков Начислить уроков [PERSON_NAME] [EM…" at bounding box center [784, 523] width 914 height 245
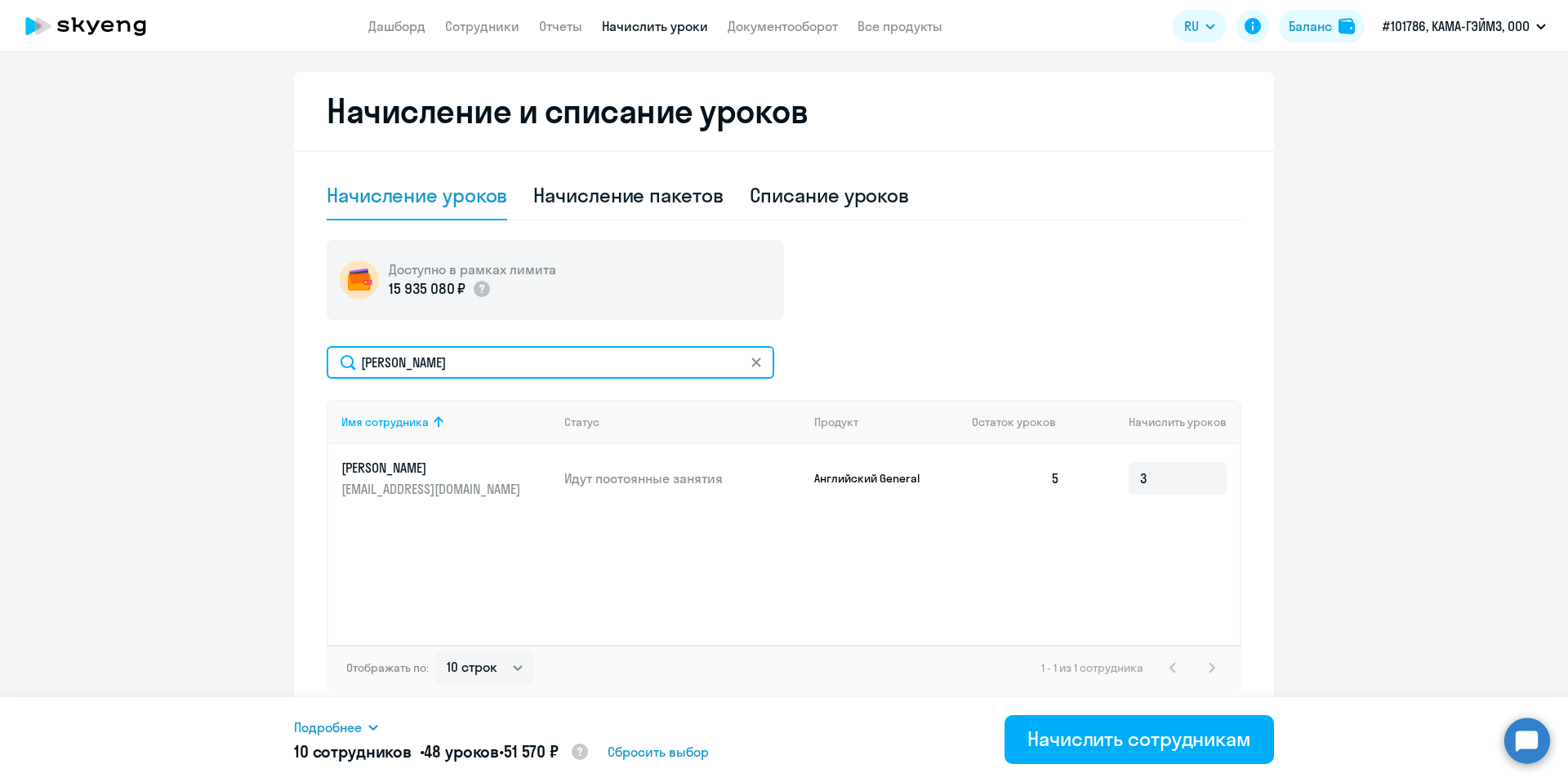
click at [486, 358] on input "[PERSON_NAME]" at bounding box center [551, 363] width 447 height 33
paste input "инчук"
click at [478, 365] on input "[PERSON_NAME]" at bounding box center [551, 363] width 447 height 33
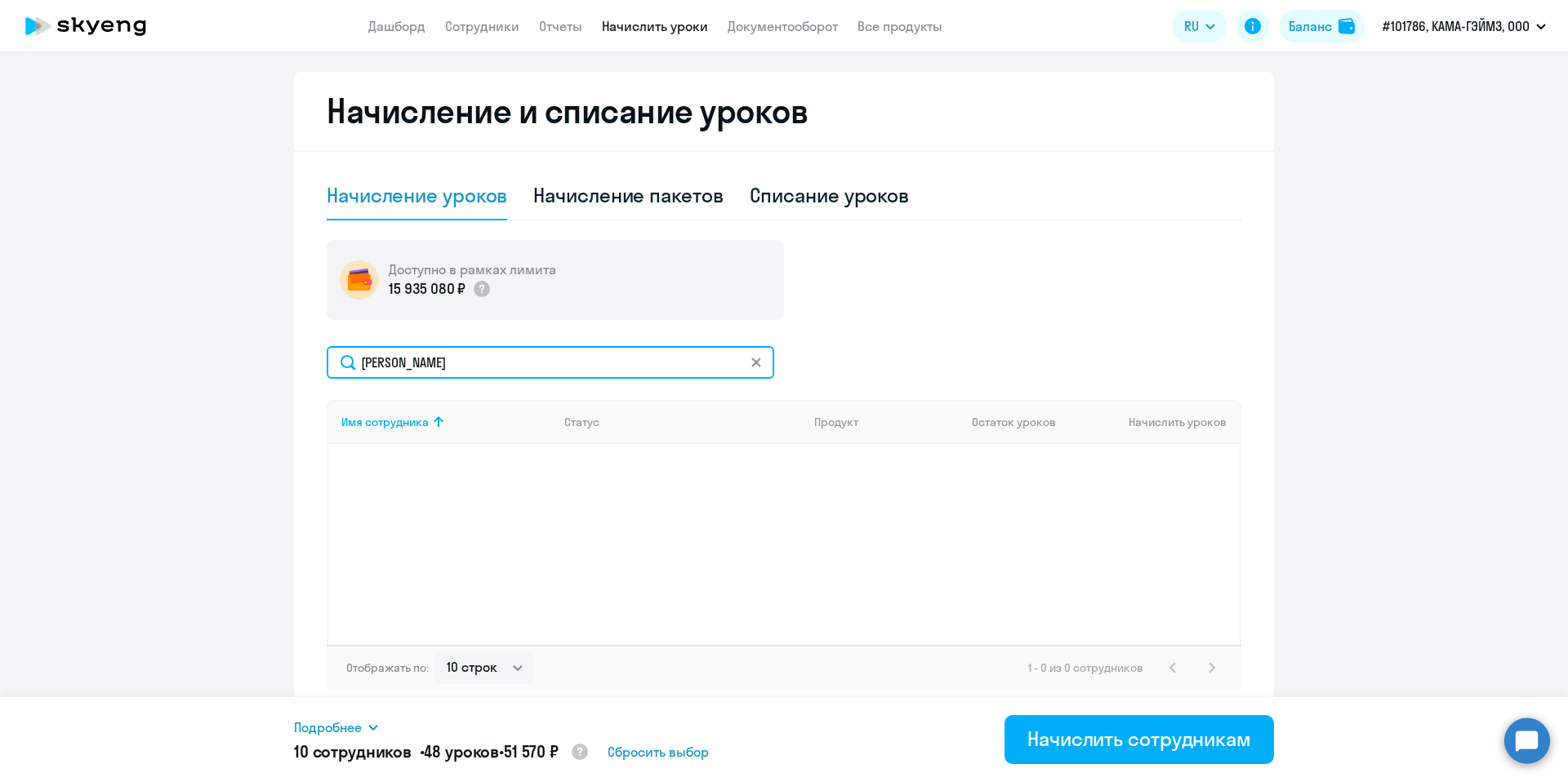
paste input "атонов"
type input "[PERSON_NAME]"
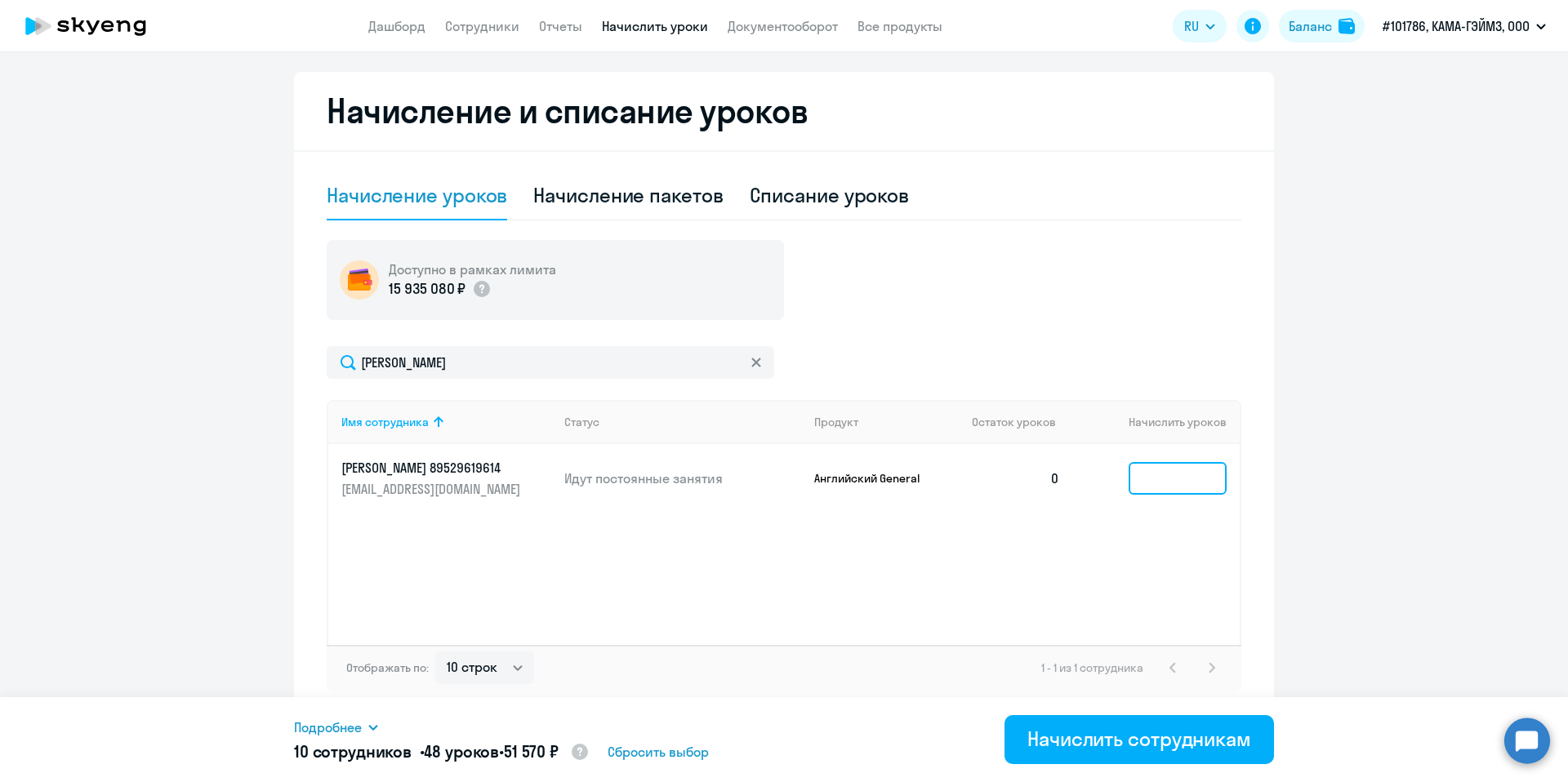
click at [1185, 489] on input at bounding box center [1177, 478] width 98 height 33
type input "8"
click at [1041, 570] on div "Имя сотрудника Статус Продукт Остаток уроков [PERSON_NAME] уроков [PERSON_NAME]…" at bounding box center [784, 523] width 914 height 245
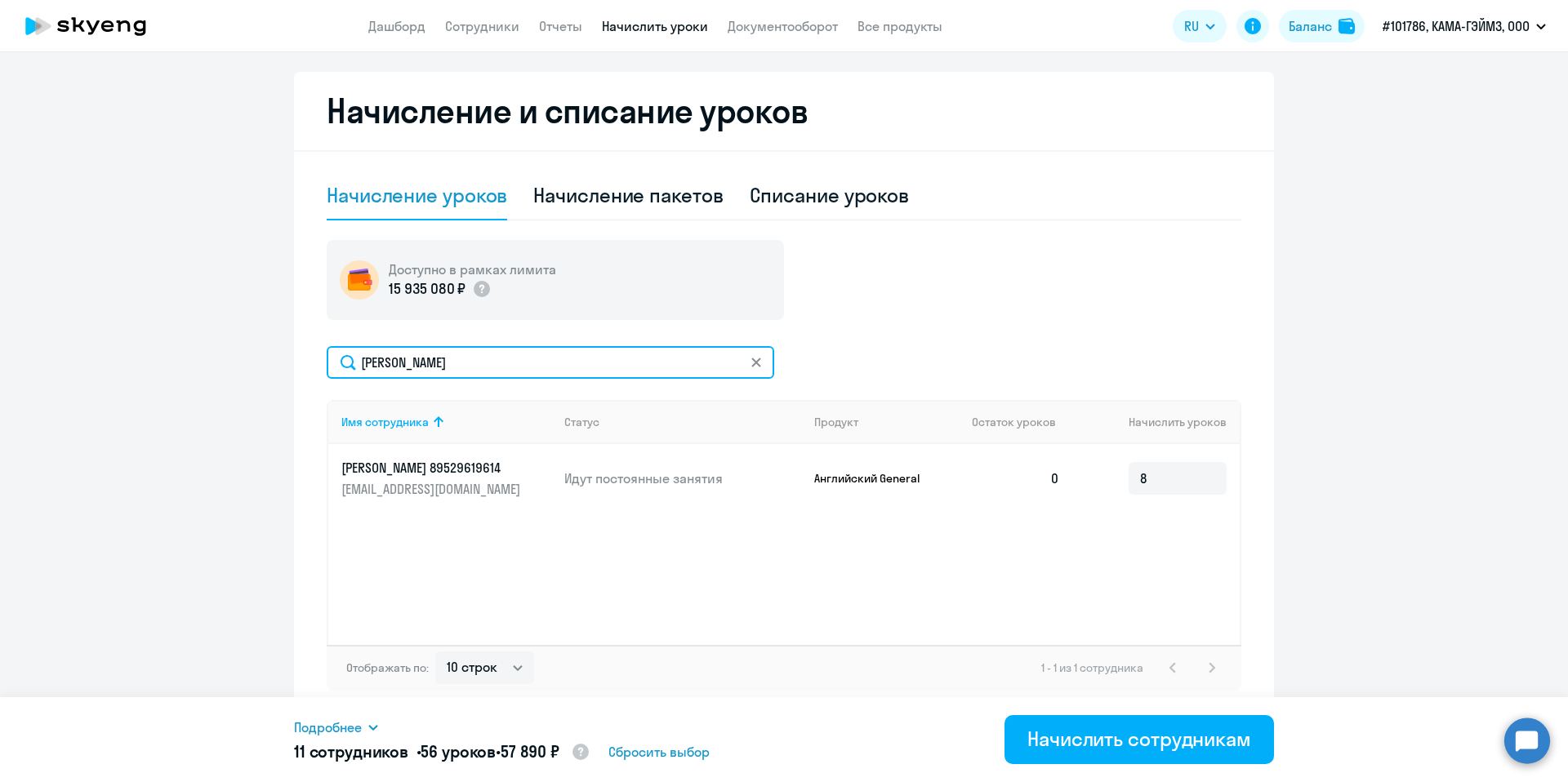
click at [474, 369] on input "[PERSON_NAME]" at bounding box center [551, 363] width 447 height 33
paste input "озман"
click at [426, 360] on input "[PERSON_NAME]" at bounding box center [551, 363] width 447 height 33
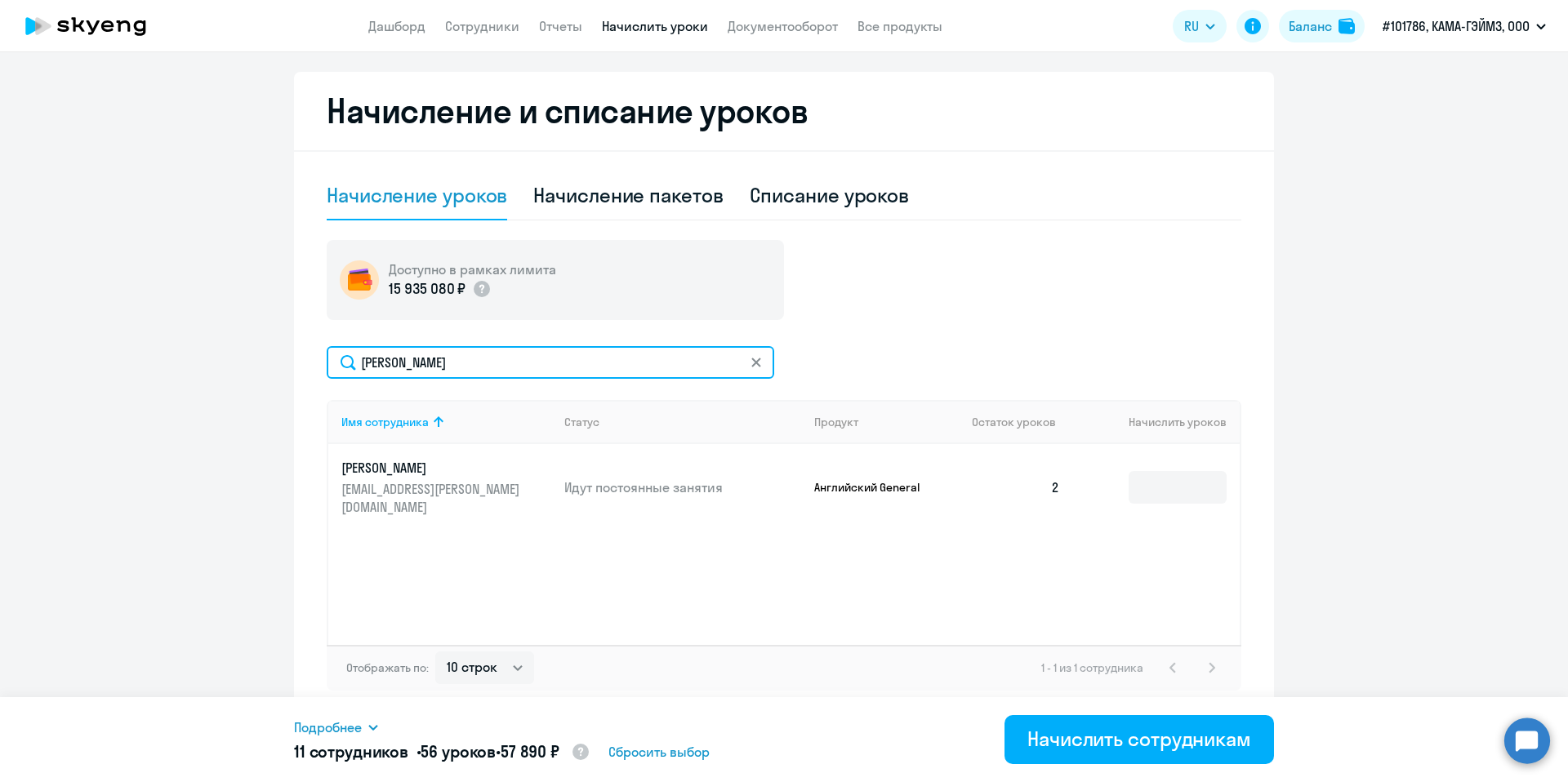
click at [426, 360] on input "[PERSON_NAME]" at bounding box center [551, 363] width 447 height 33
paste input "[PERSON_NAME]"
type input "[PERSON_NAME]"
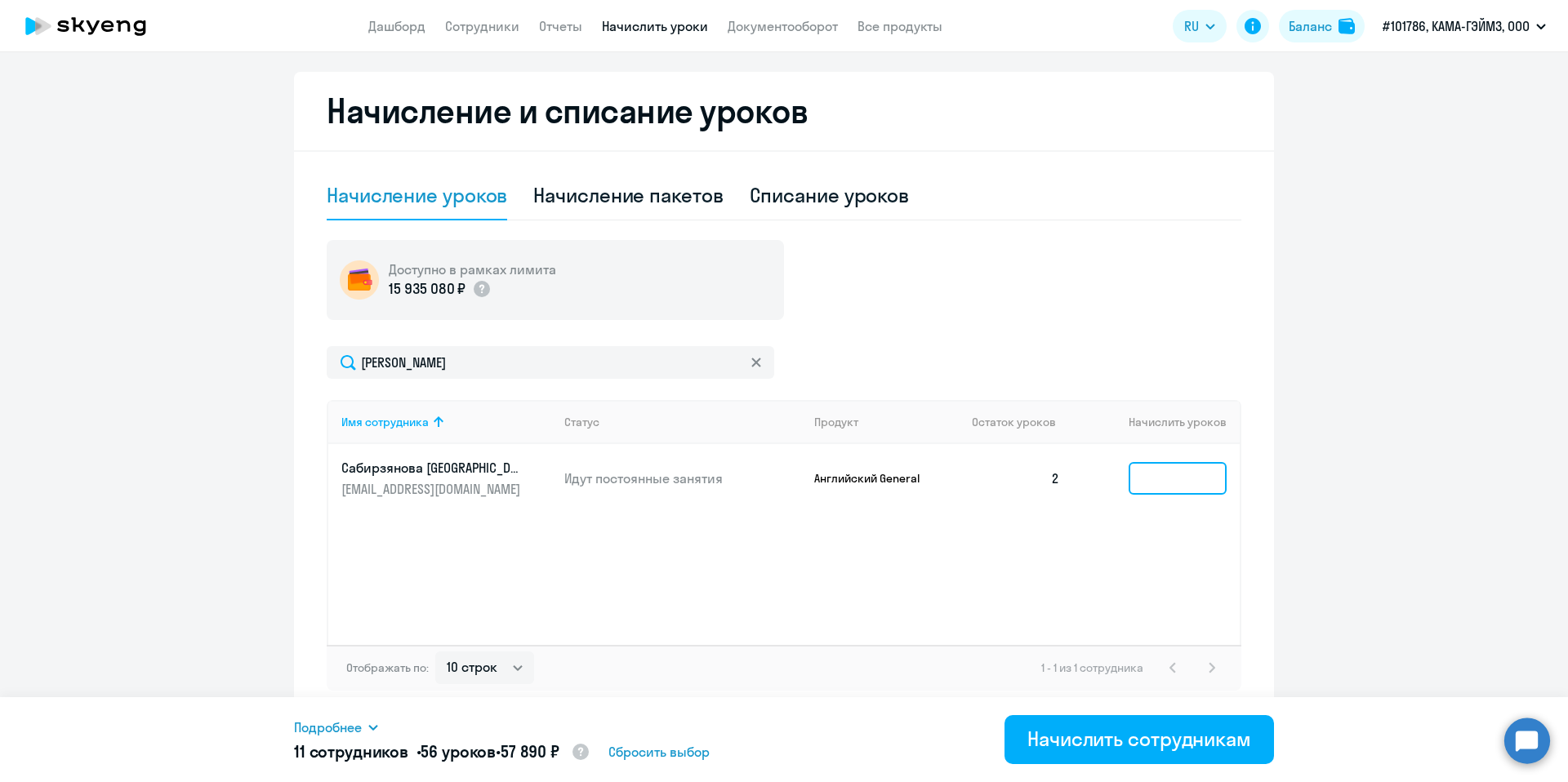
click at [1181, 487] on input at bounding box center [1177, 478] width 98 height 33
type input "6"
click at [988, 553] on div "Имя сотрудника Статус Продукт Остаток уроков Начислить уроков Сабирзянова Дания…" at bounding box center [784, 523] width 914 height 245
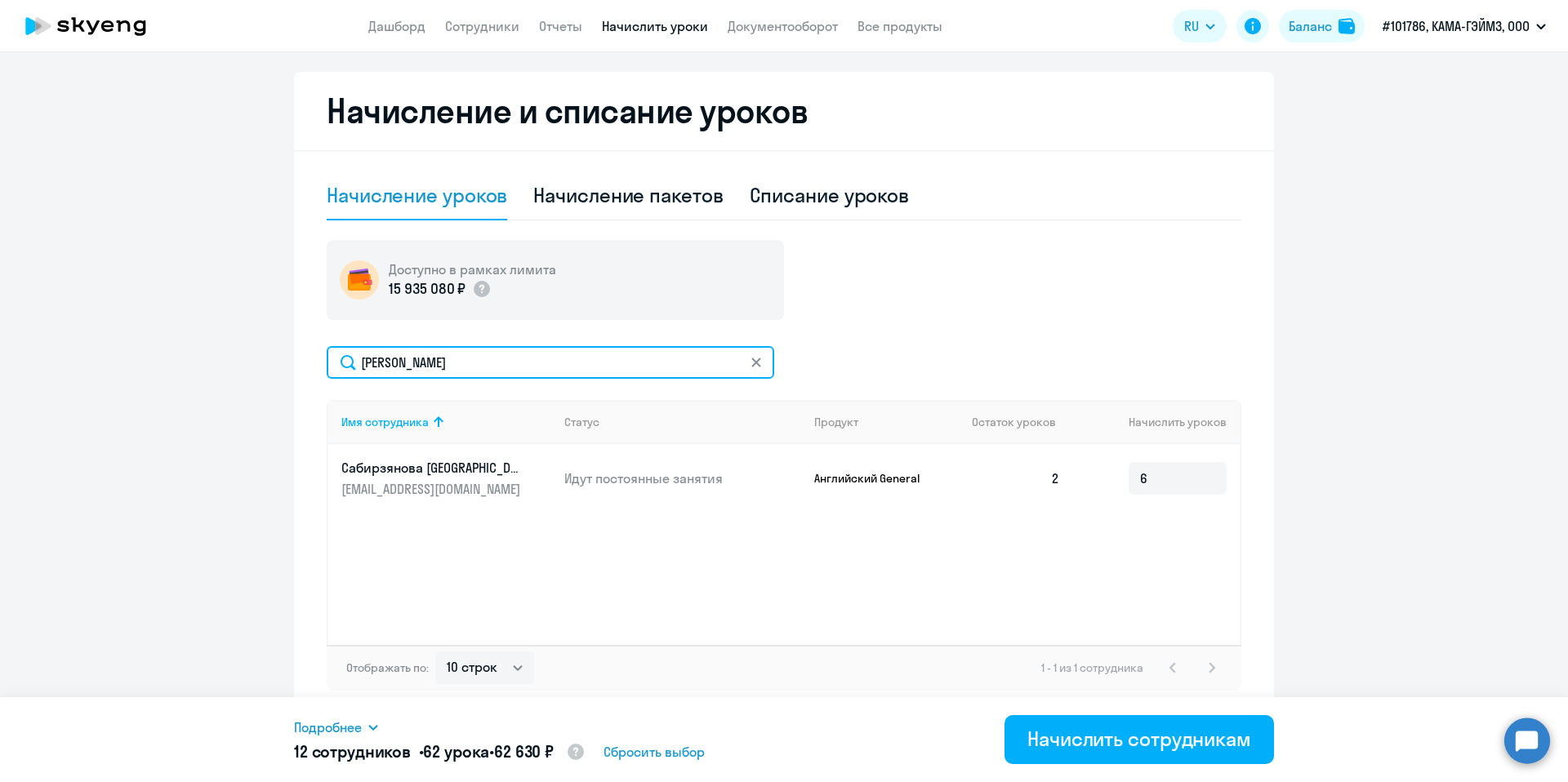
click at [429, 363] on input "[PERSON_NAME]" at bounding box center [551, 363] width 447 height 33
paste input "ирнов"
type input "[PERSON_NAME]"
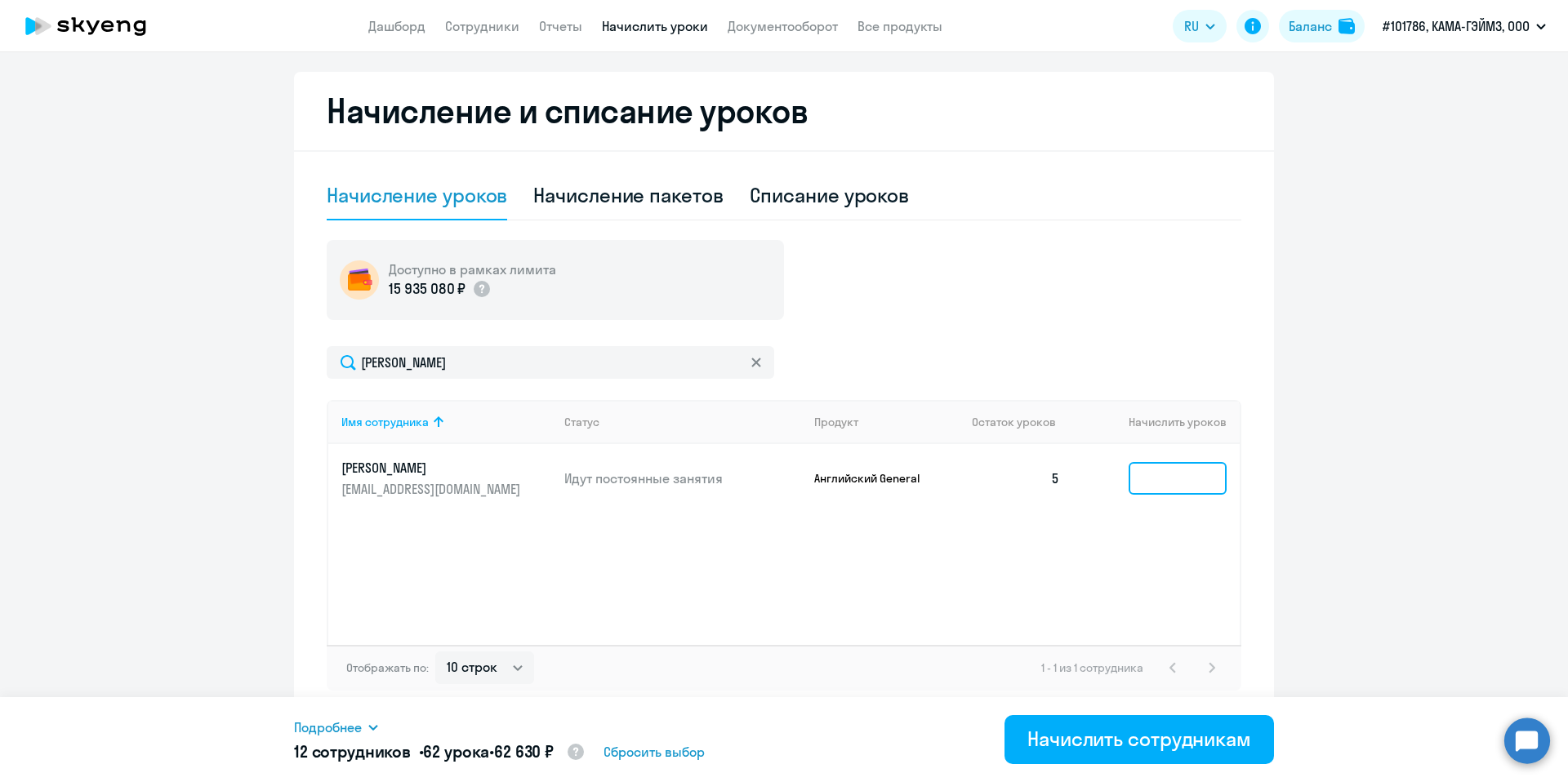
click at [1189, 485] on input at bounding box center [1177, 478] width 98 height 33
type input "3"
click at [1038, 559] on div "Имя сотрудника Статус Продукт Остаток уроков [PERSON_NAME] уроков [PERSON_NAME]…" at bounding box center [784, 523] width 914 height 245
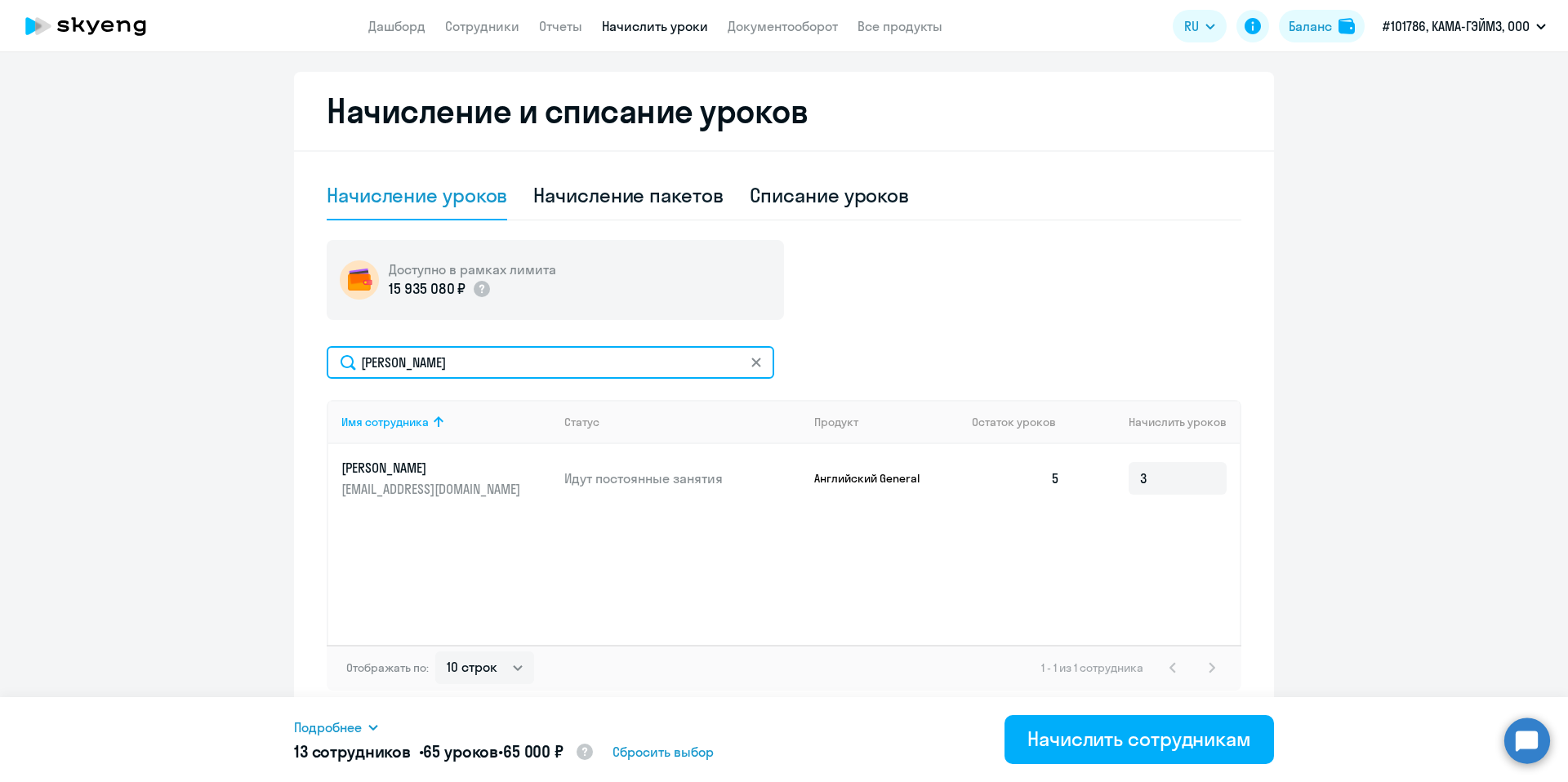
click at [433, 362] on input "[PERSON_NAME]" at bounding box center [551, 363] width 447 height 33
paste input "[PERSON_NAME]"
type input "[PERSON_NAME]"
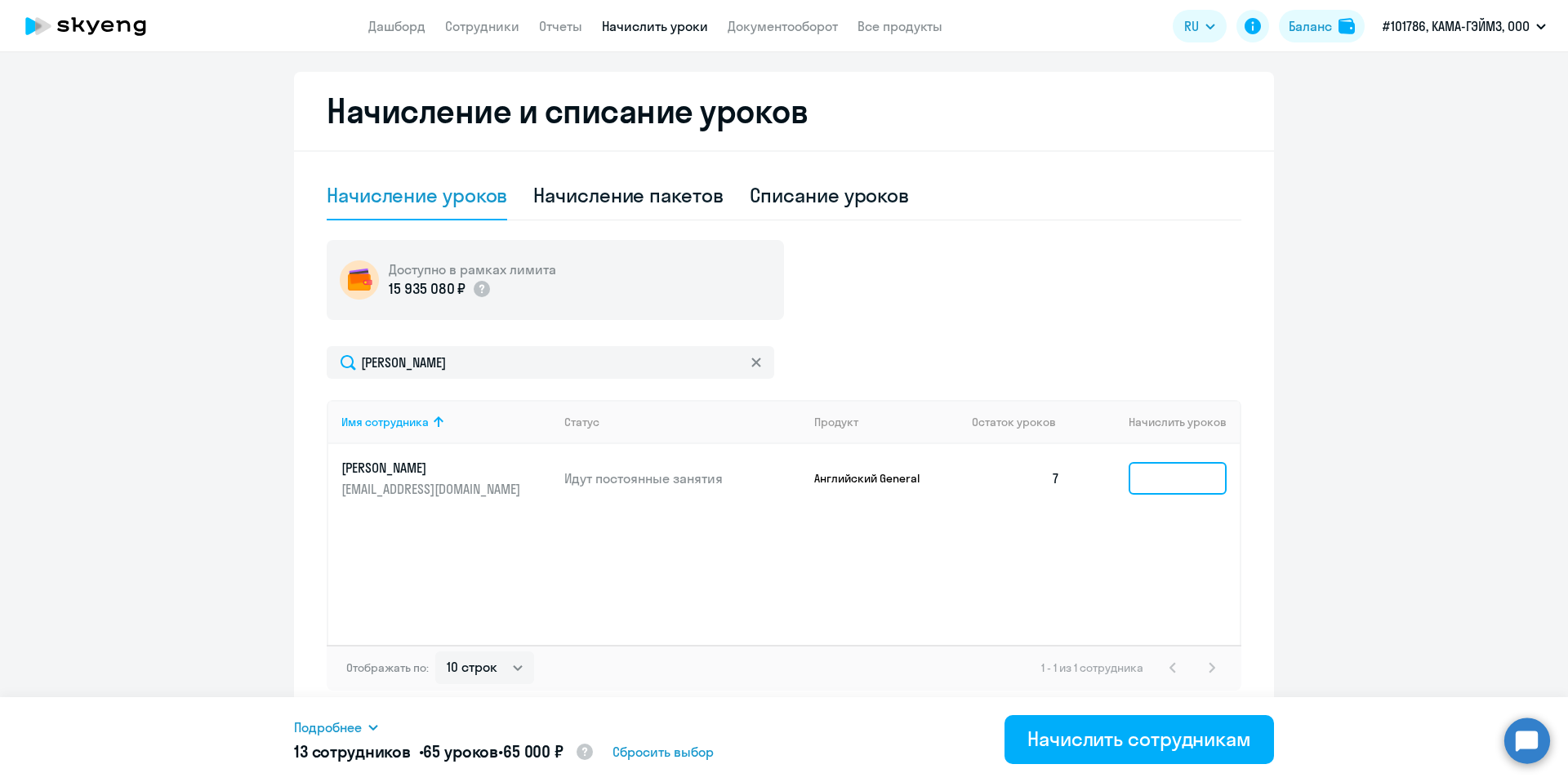
click at [1202, 474] on input at bounding box center [1177, 478] width 98 height 33
type input "1"
click at [992, 593] on div "Имя сотрудника Статус Продукт Остаток уроков Начислить уроков [PERSON_NAME] [PE…" at bounding box center [784, 523] width 914 height 245
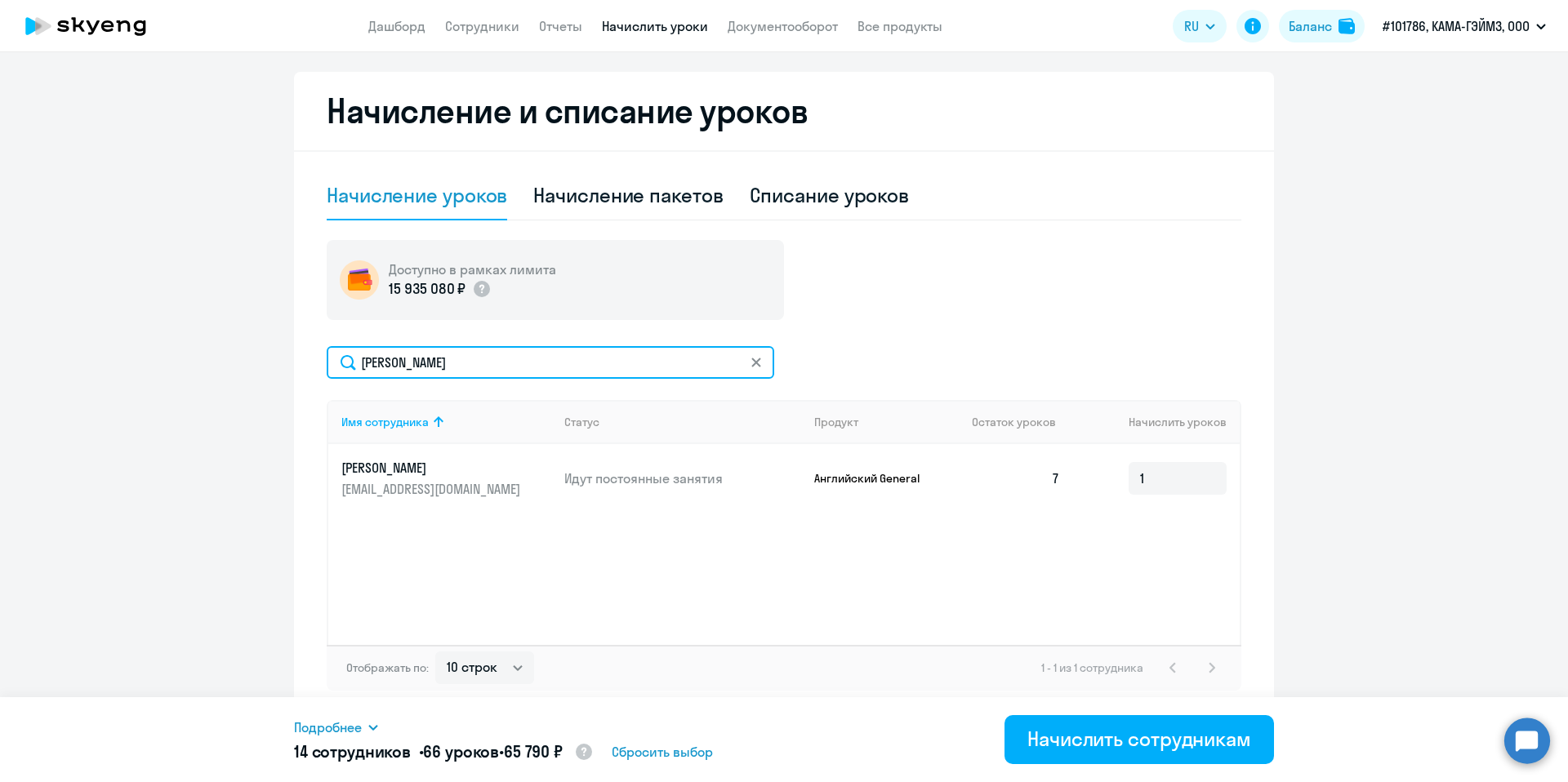
click at [492, 365] on input "[PERSON_NAME]" at bounding box center [551, 363] width 447 height 33
paste input "ызра"
click at [547, 370] on input "[PERSON_NAME]" at bounding box center [551, 363] width 447 height 33
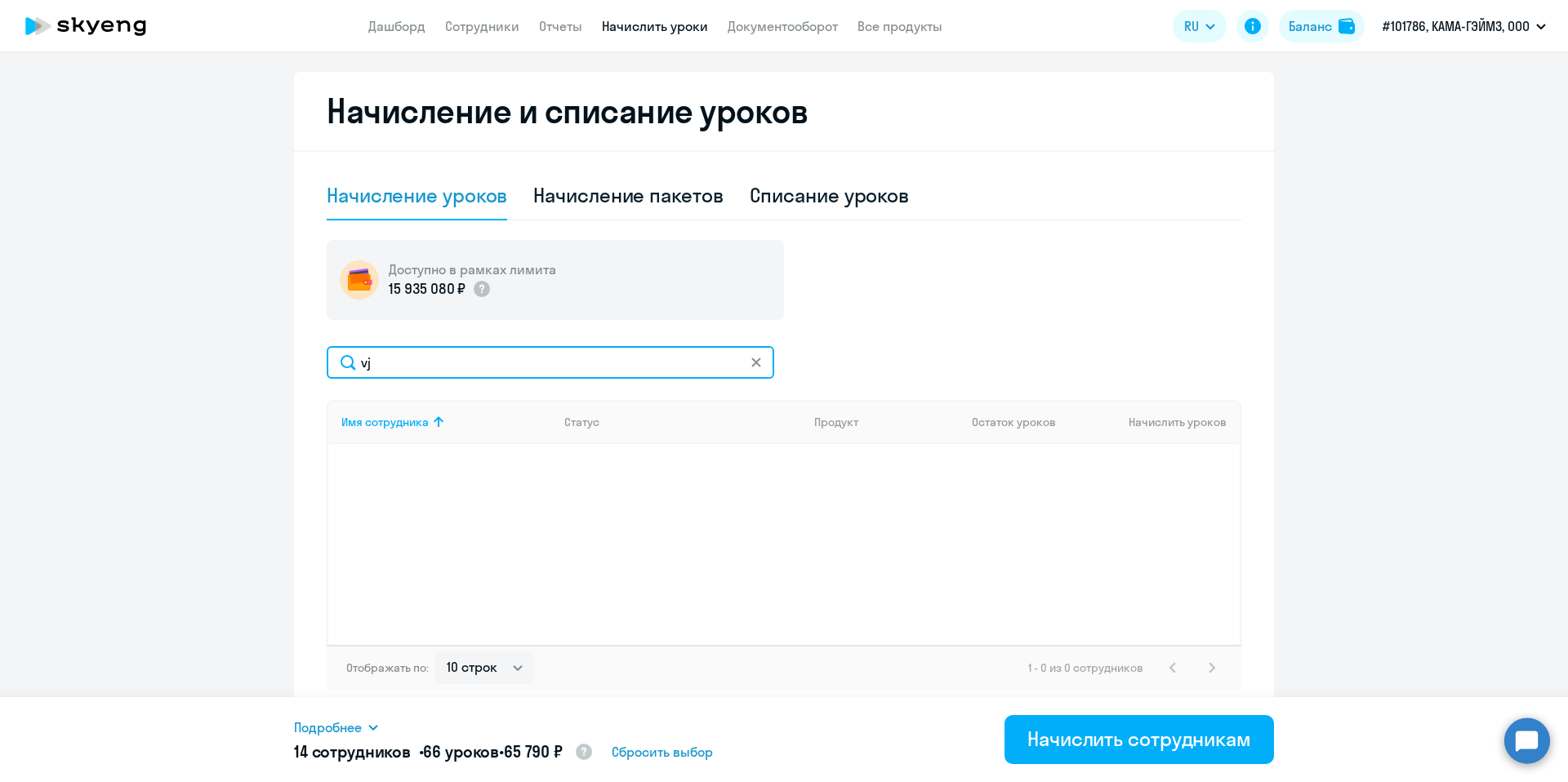
type input "v"
type input "m"
type input "мо"
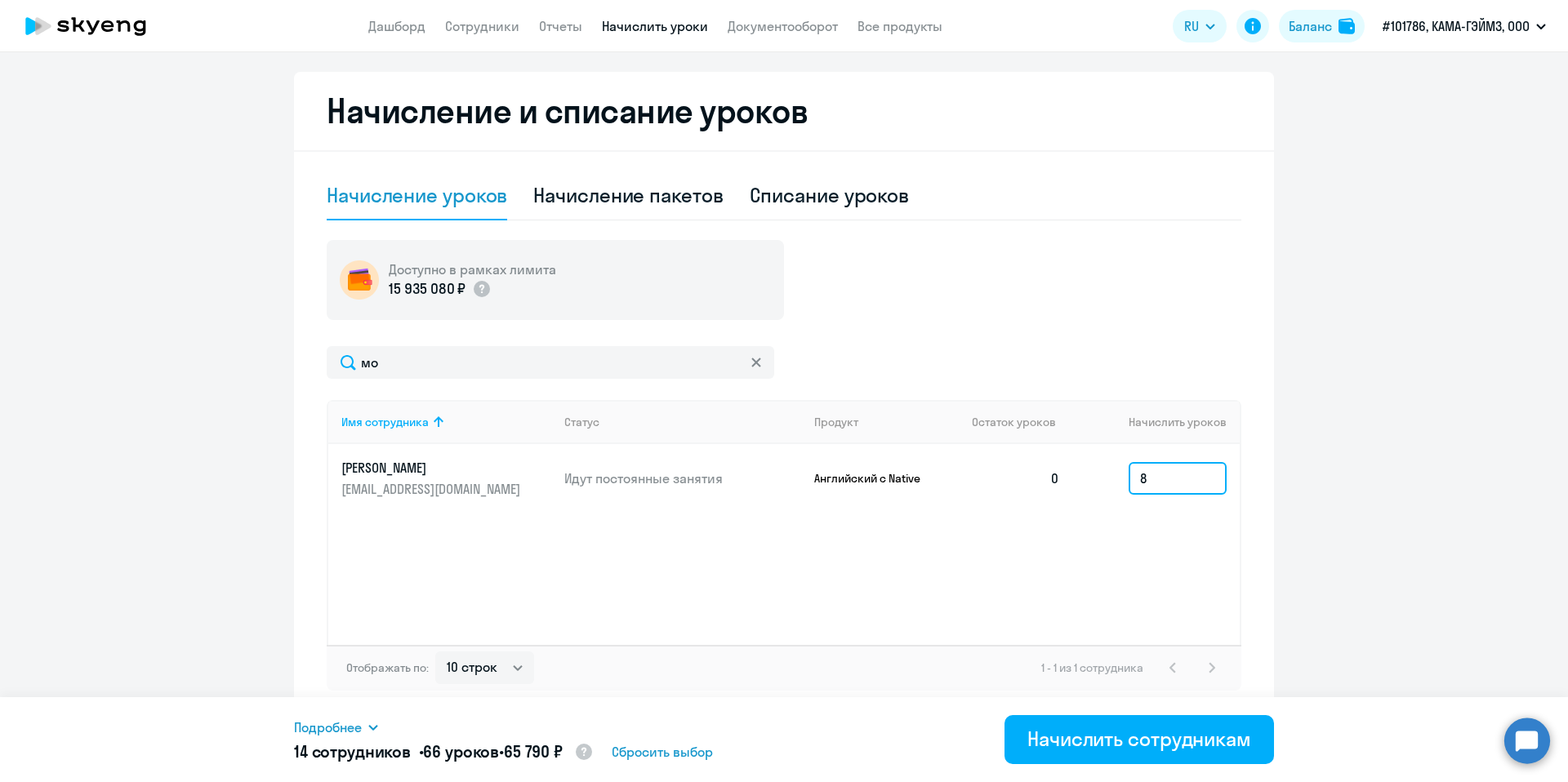
click at [1178, 480] on input "8" at bounding box center [1177, 478] width 98 height 33
type input "9"
click at [1338, 479] on ng-component "Автоначисления Смотреть все действующий Компенсация Каждый месяц 5 сотрудников …" at bounding box center [784, 227] width 1568 height 980
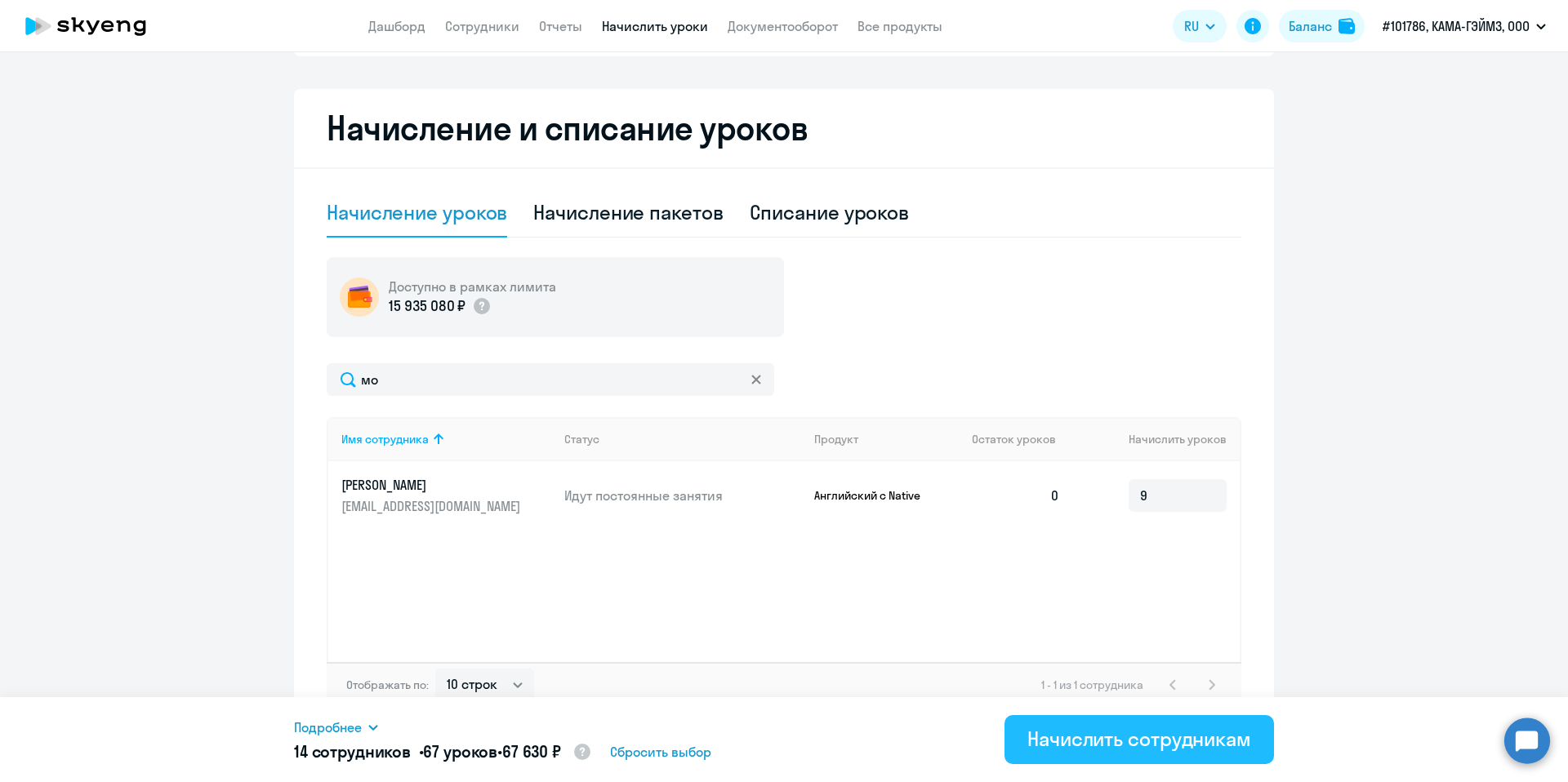
click at [1090, 741] on div "Начислить сотрудникам" at bounding box center [1139, 739] width 224 height 26
